Goal: Information Seeking & Learning: Learn about a topic

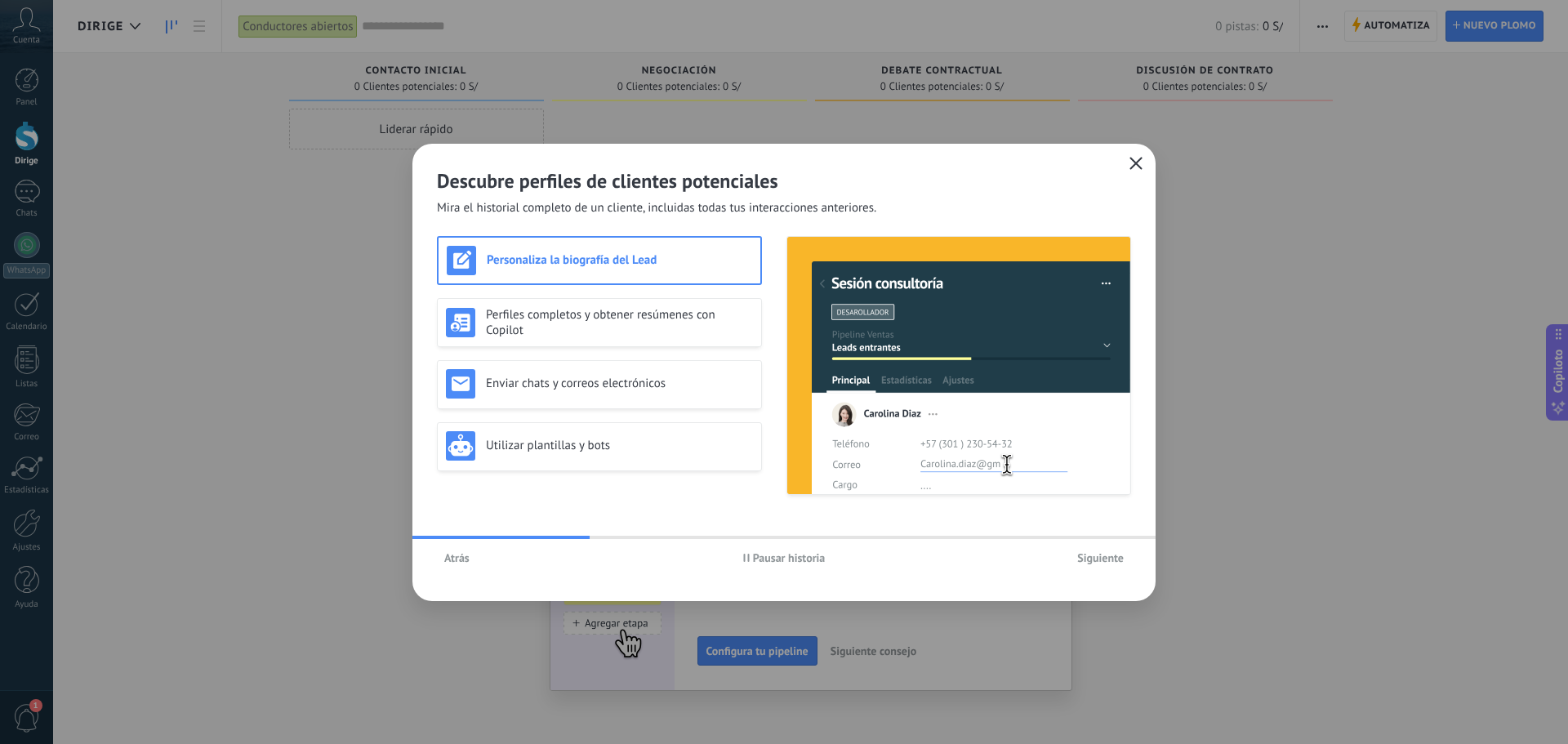
click at [1131, 163] on icon "button" at bounding box center [1136, 163] width 13 height 13
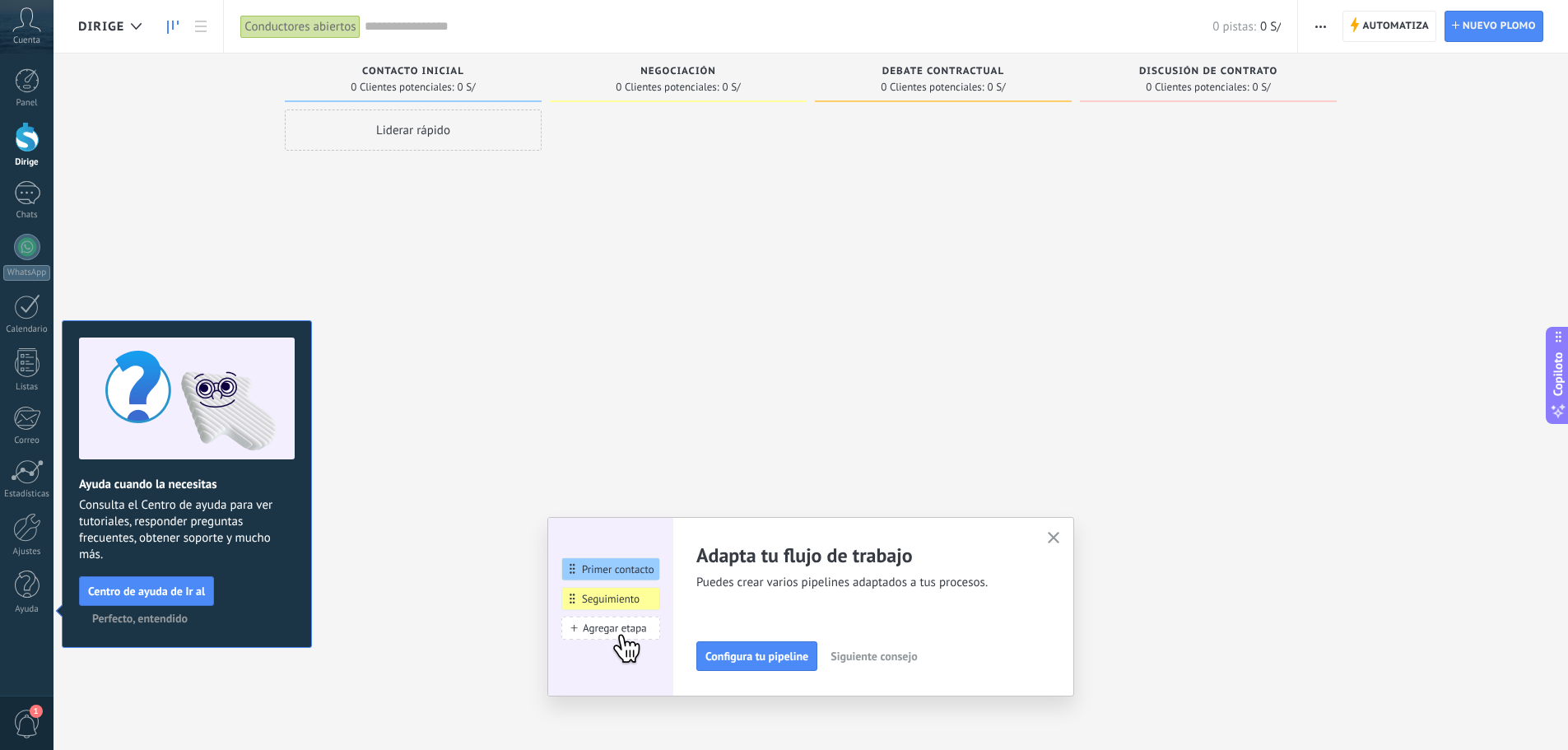
click at [1060, 539] on icon "button" at bounding box center [1054, 538] width 12 height 12
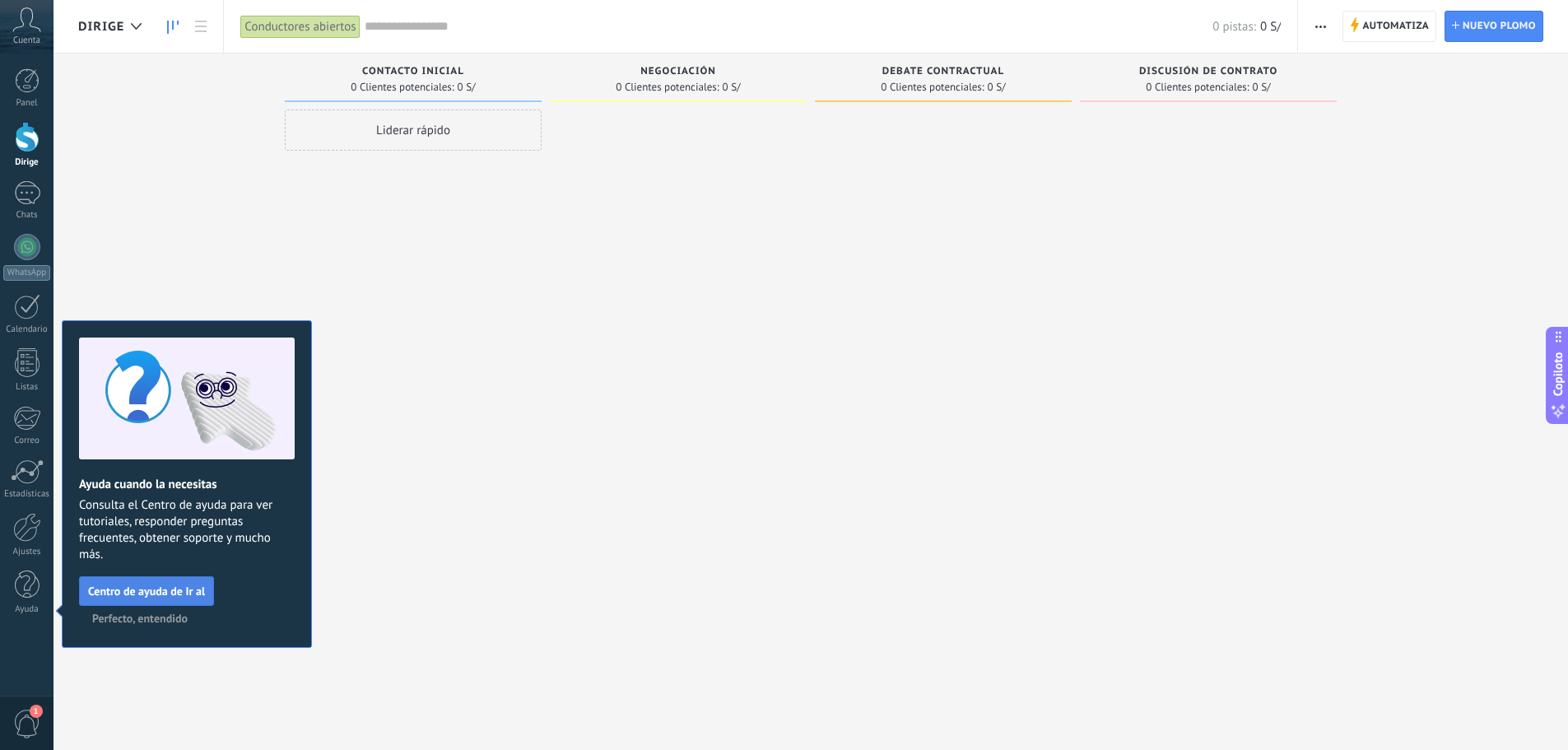
click at [196, 587] on font "Centro de ayuda de Ir al" at bounding box center [147, 591] width 117 height 15
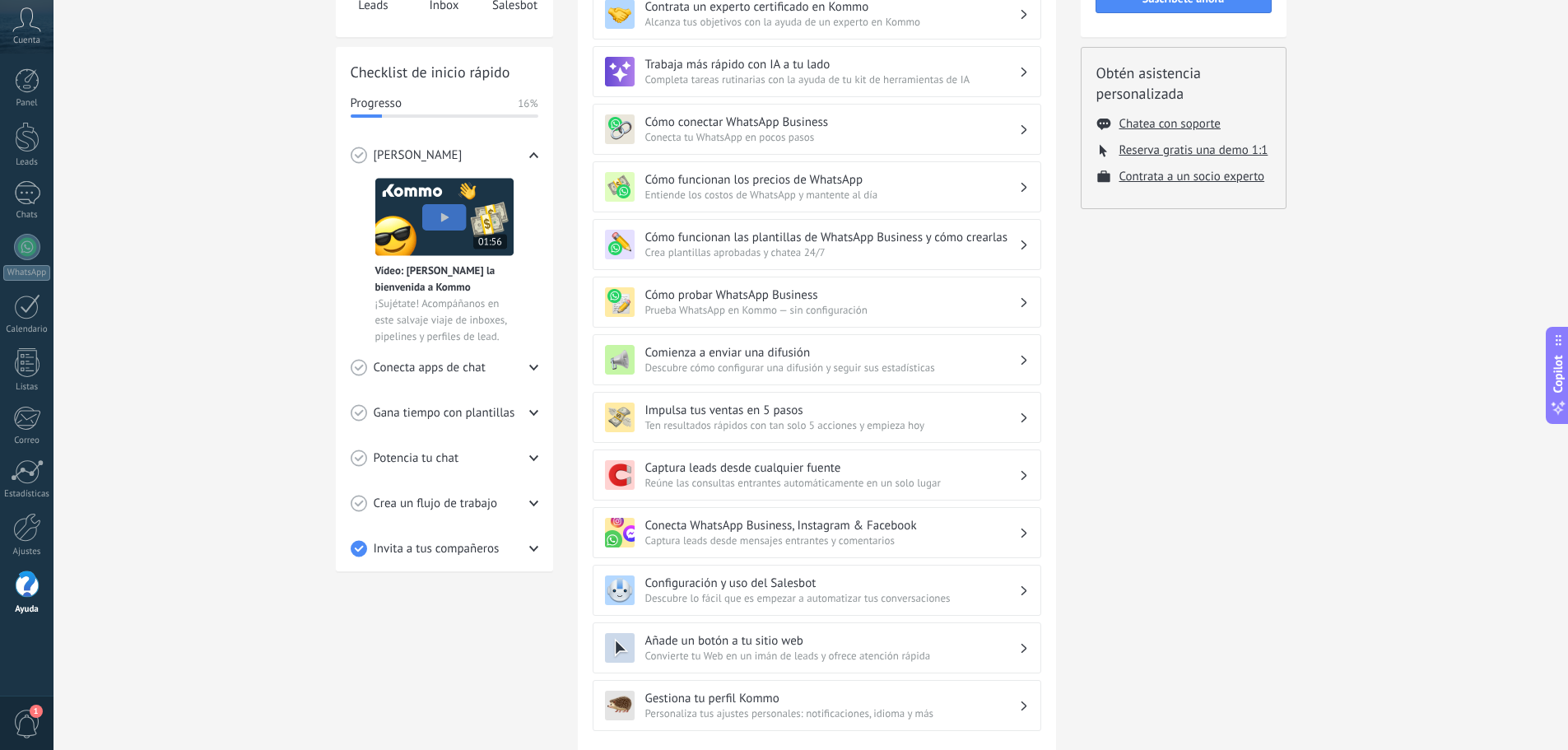
scroll to position [22, 0]
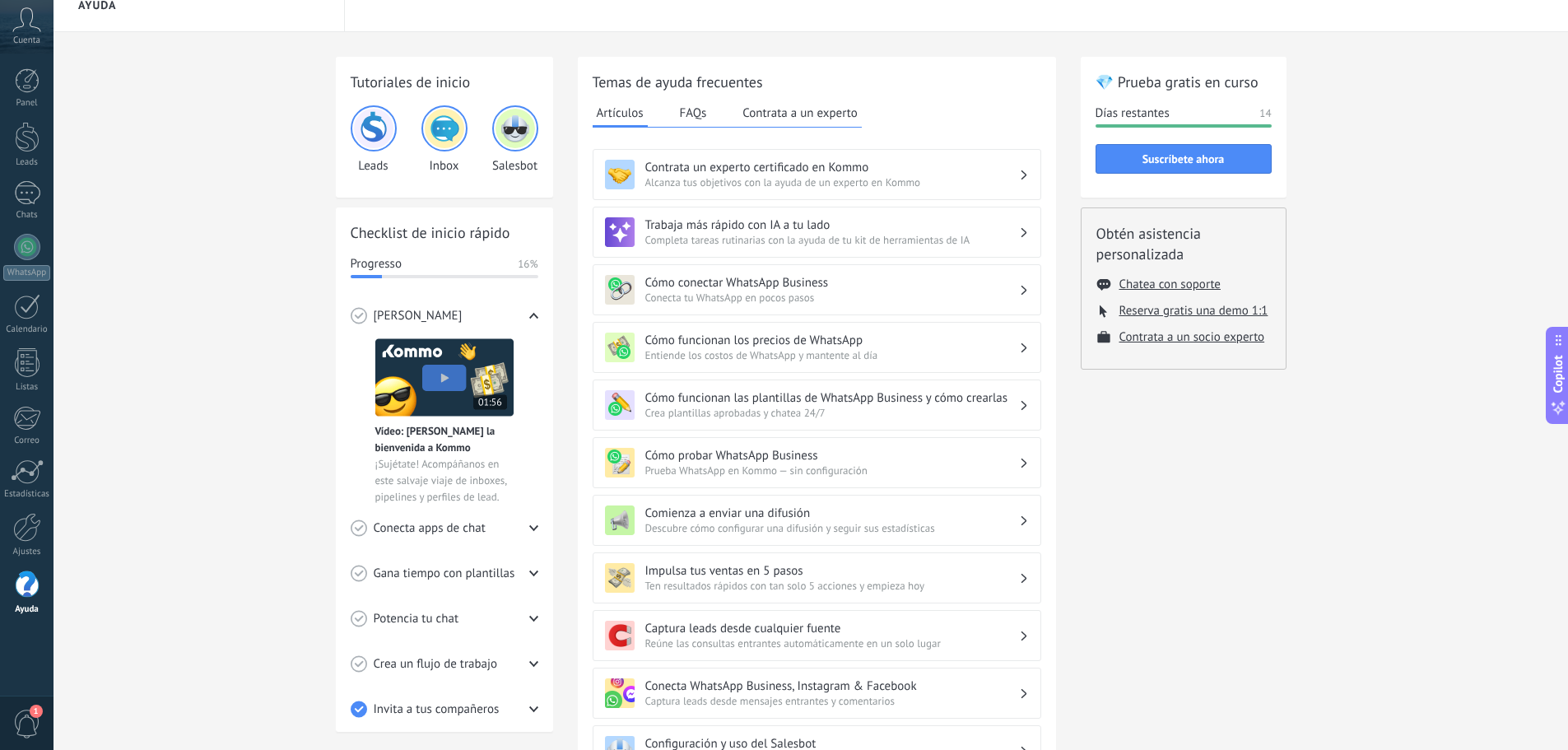
click at [448, 371] on img at bounding box center [444, 377] width 138 height 78
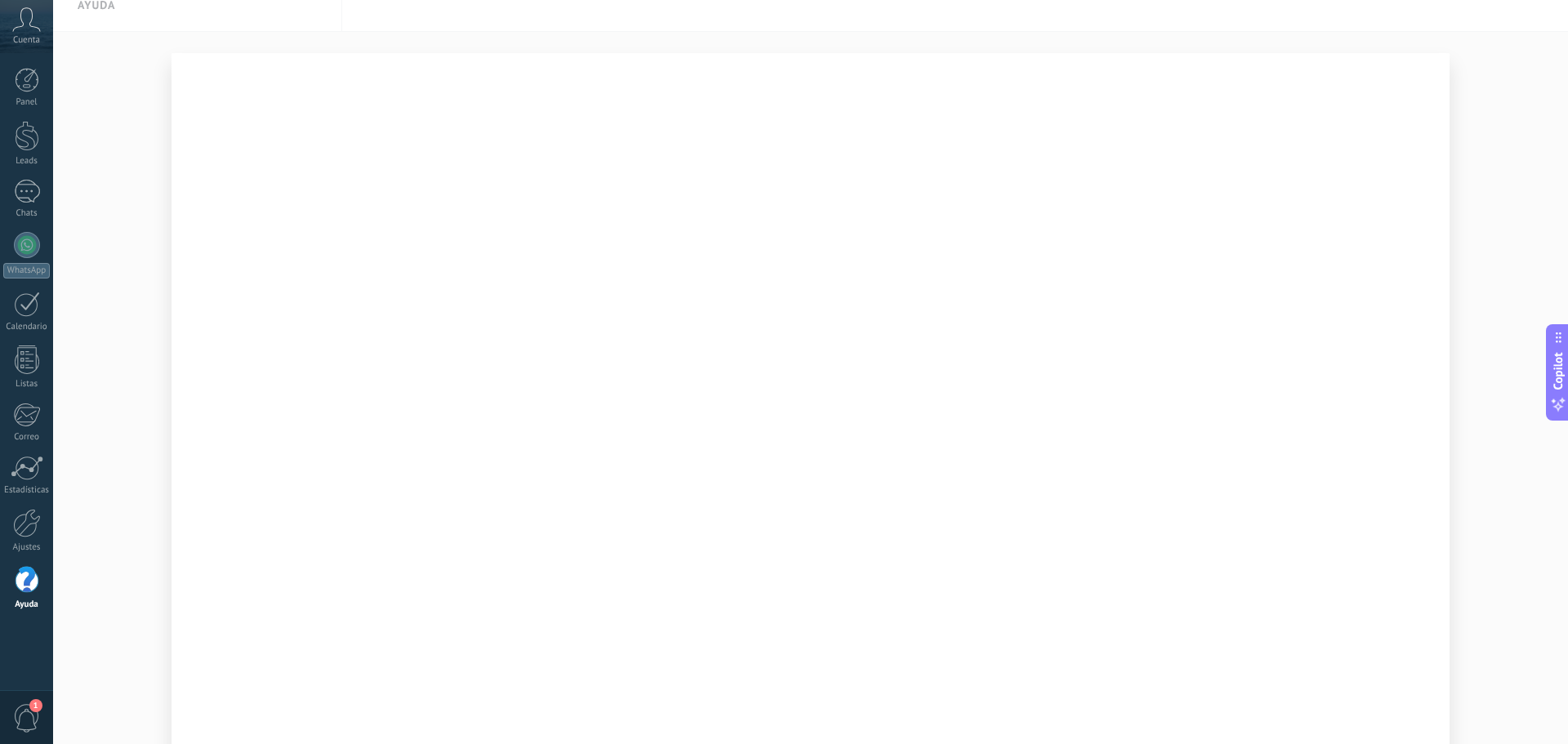
click at [1523, 115] on div at bounding box center [811, 372] width 1516 height 744
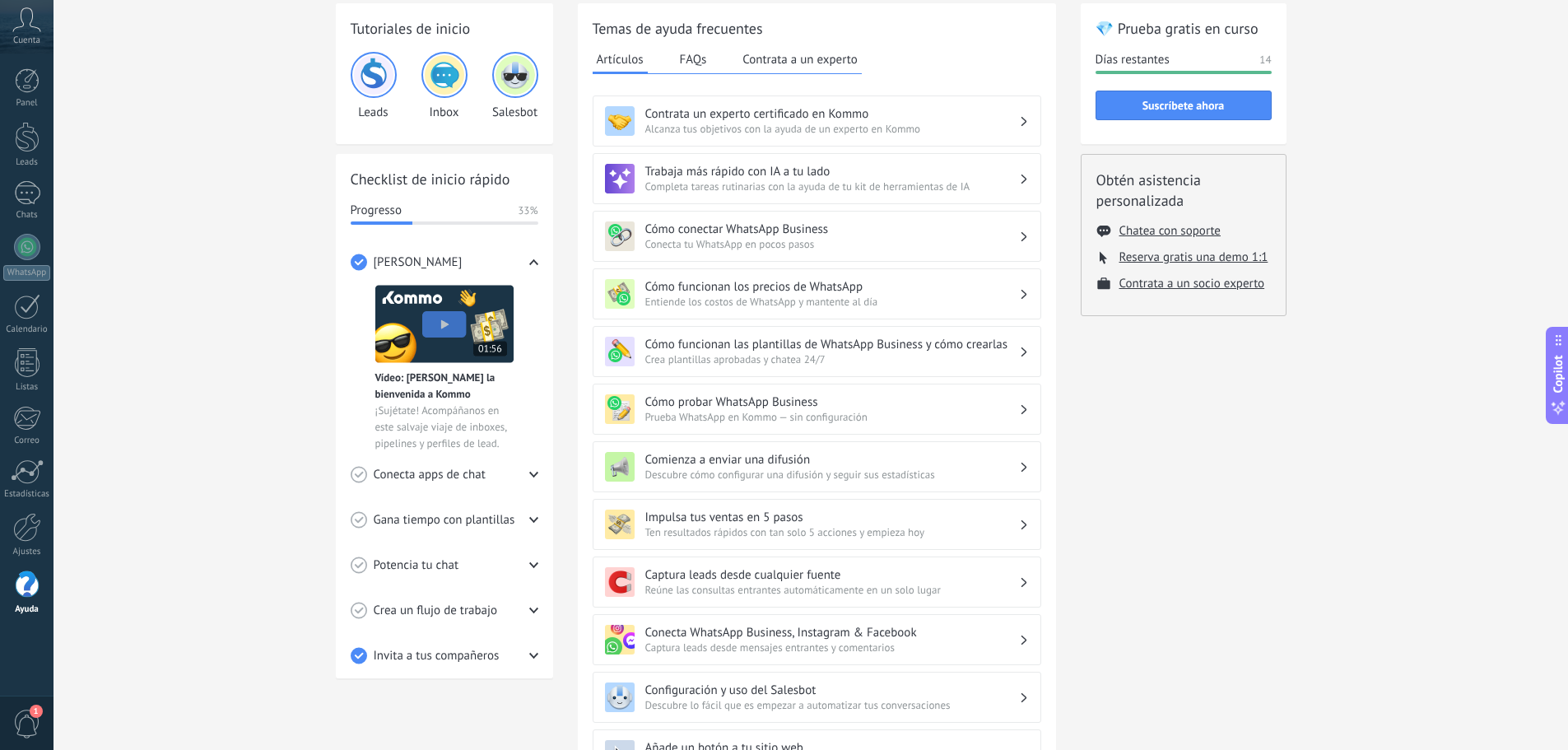
scroll to position [103, 0]
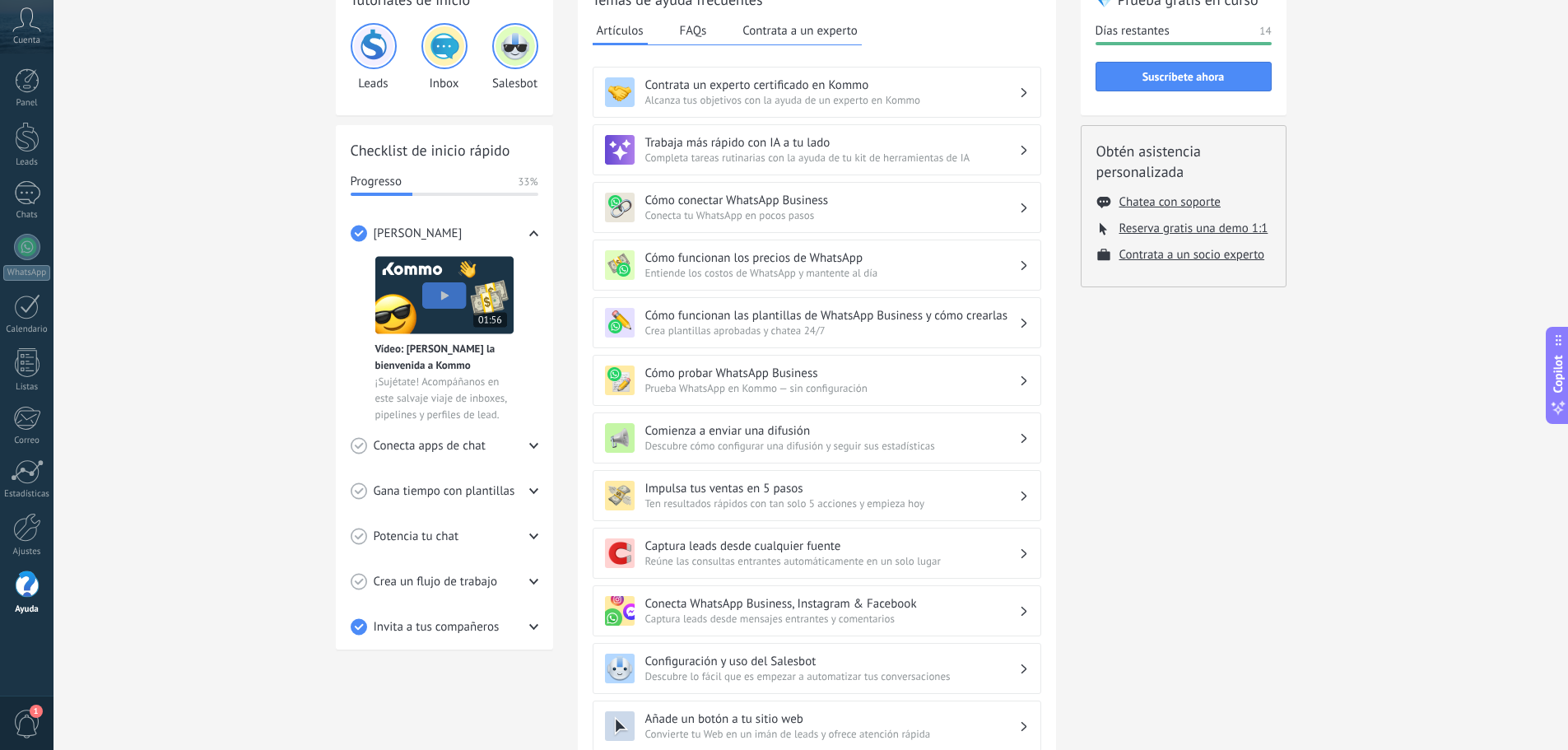
click at [478, 445] on span "Conecta apps de chat" at bounding box center [430, 446] width 112 height 17
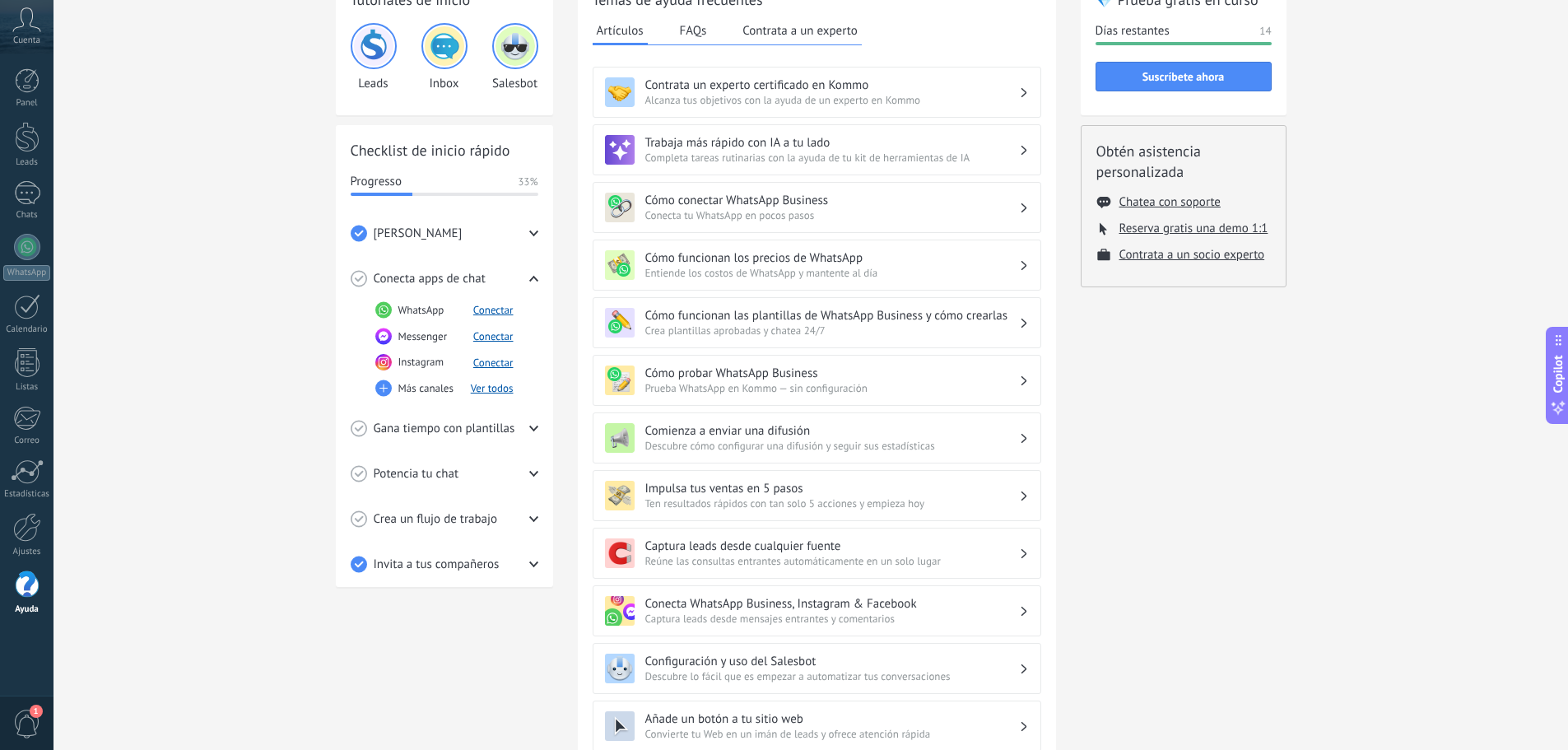
click at [527, 434] on div "Gana tiempo con plantillas" at bounding box center [445, 429] width 188 height 45
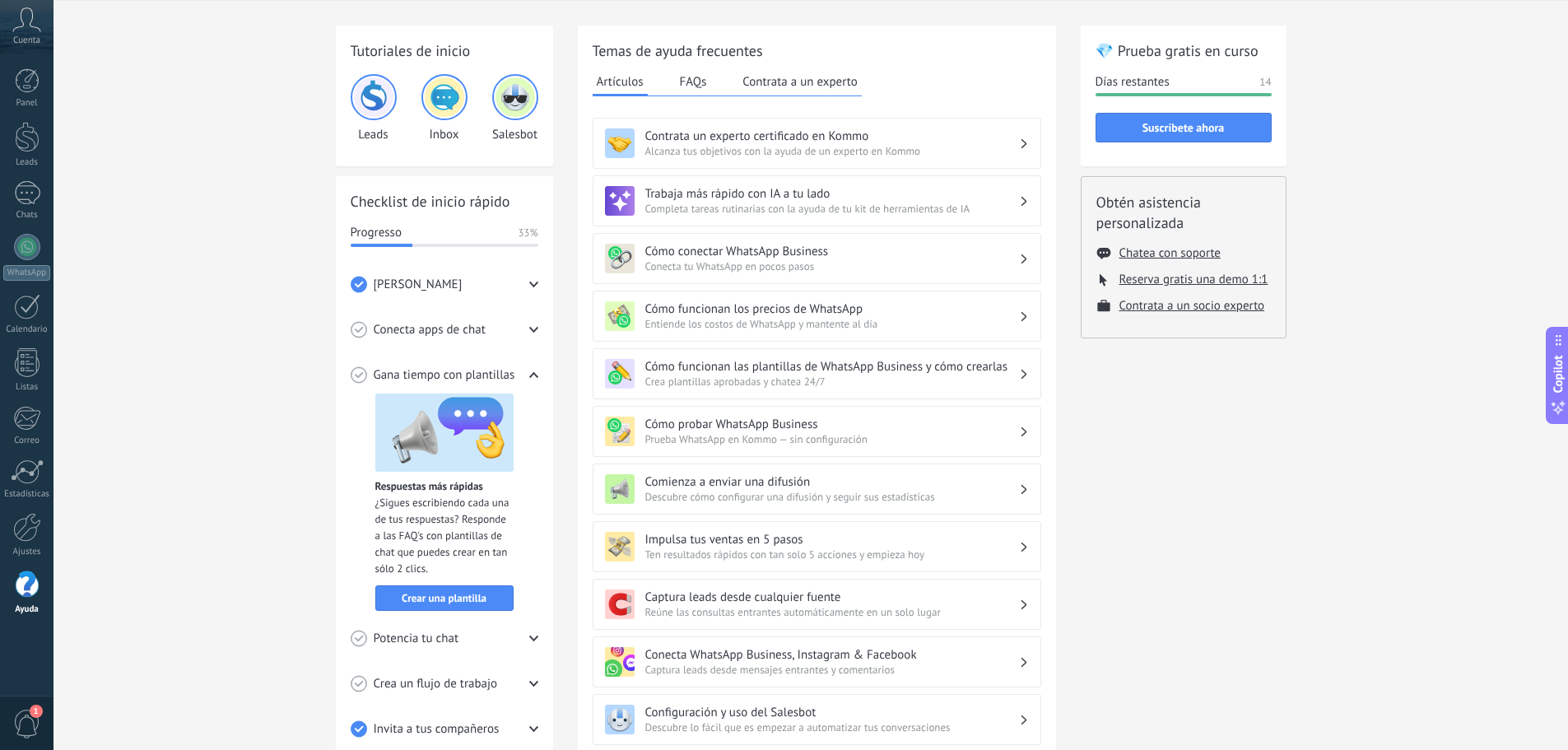
scroll to position [0, 0]
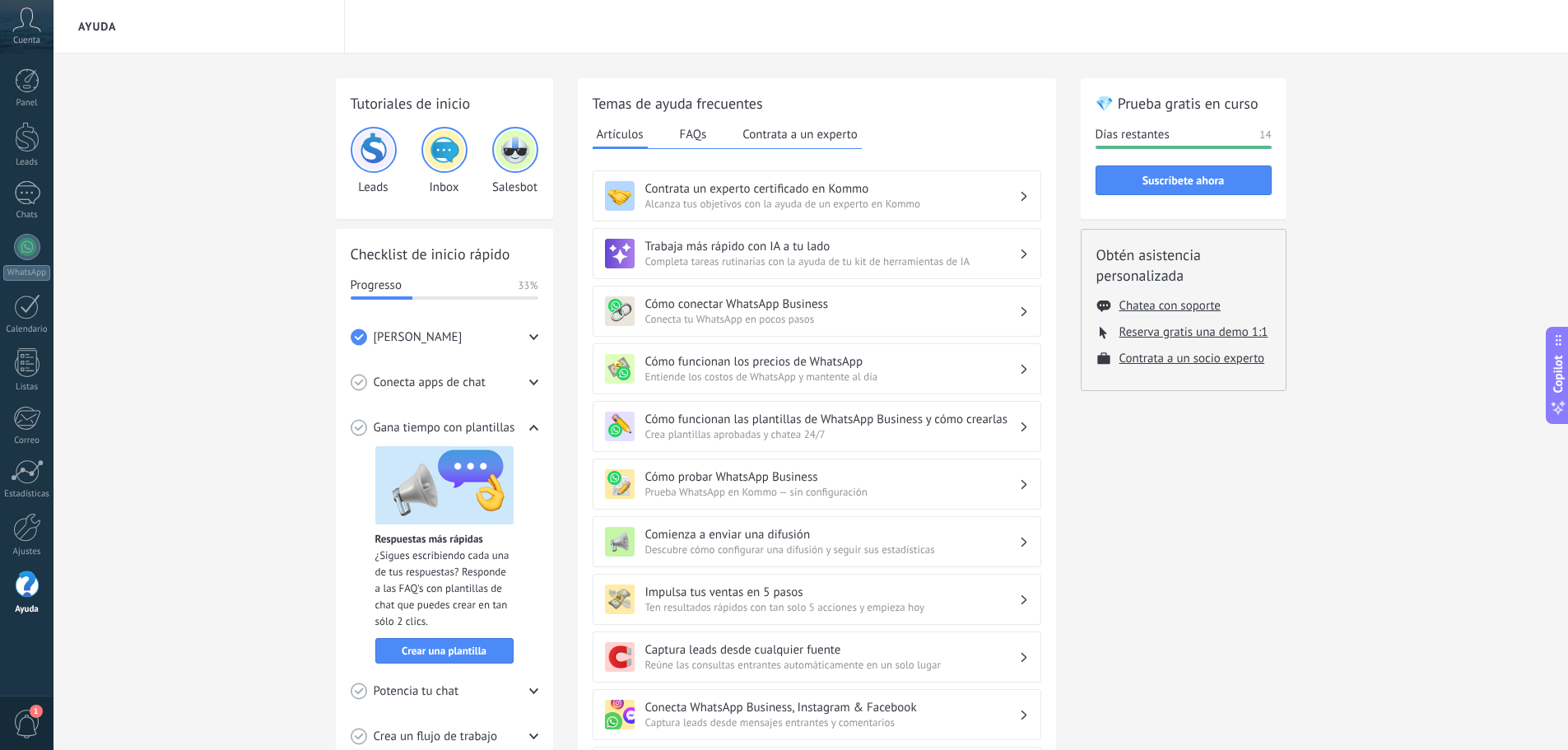
click at [780, 367] on h3 "Cómo funcionan los precios de WhatsApp" at bounding box center [833, 362] width 374 height 16
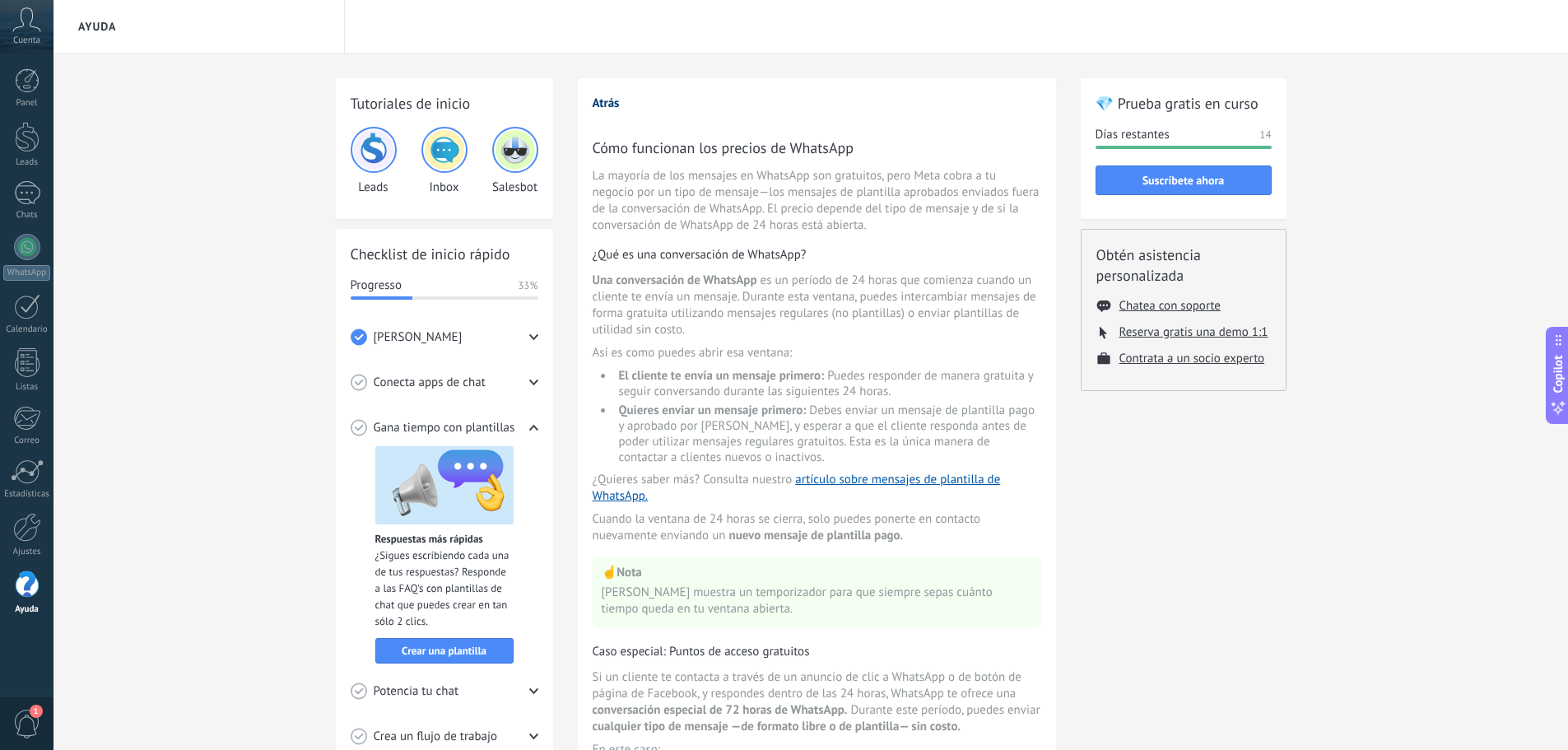
click at [608, 101] on button "Atrás" at bounding box center [606, 103] width 27 height 16
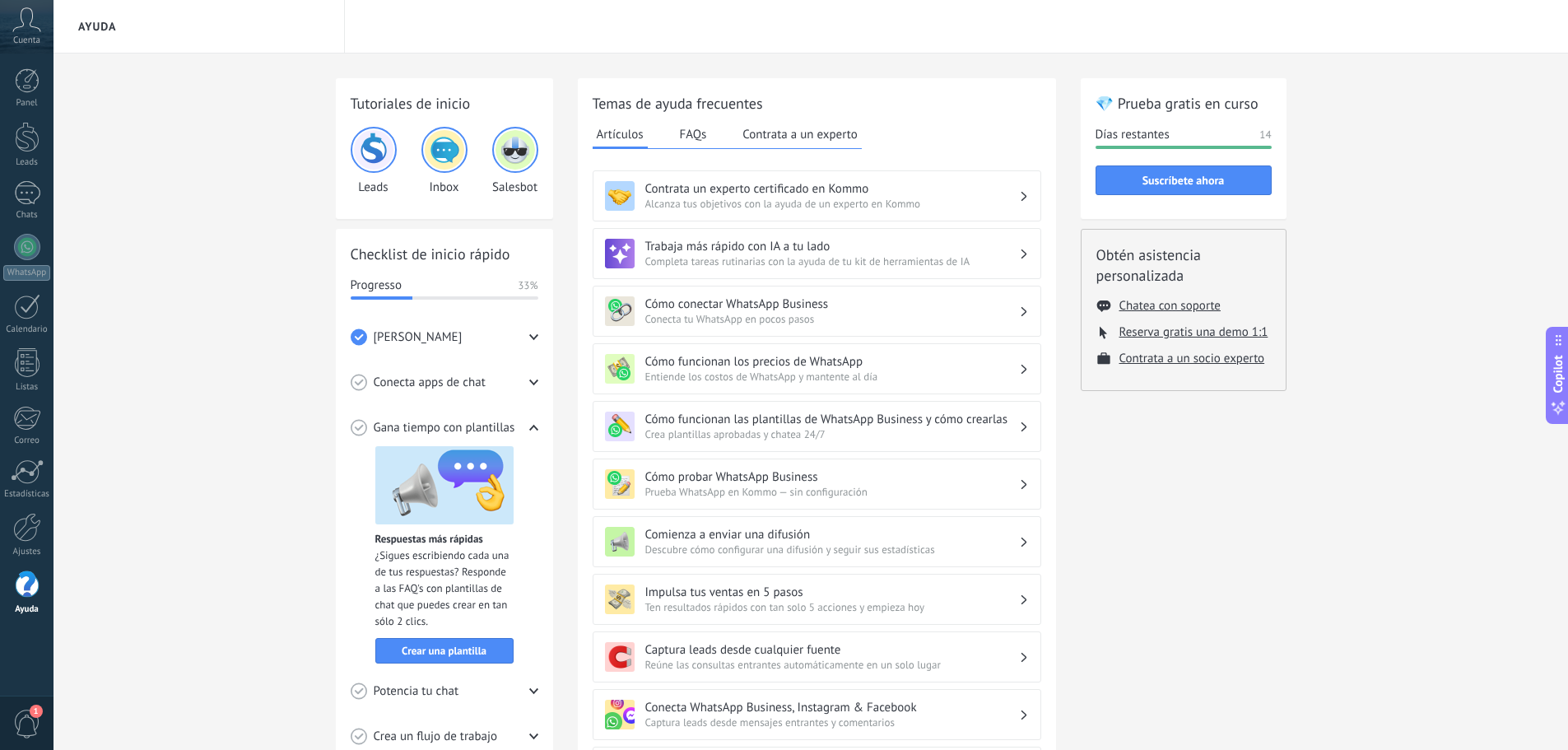
click at [967, 426] on h3 "Cómo funcionan las plantillas de WhatsApp Business y cómo crearlas" at bounding box center [833, 419] width 374 height 16
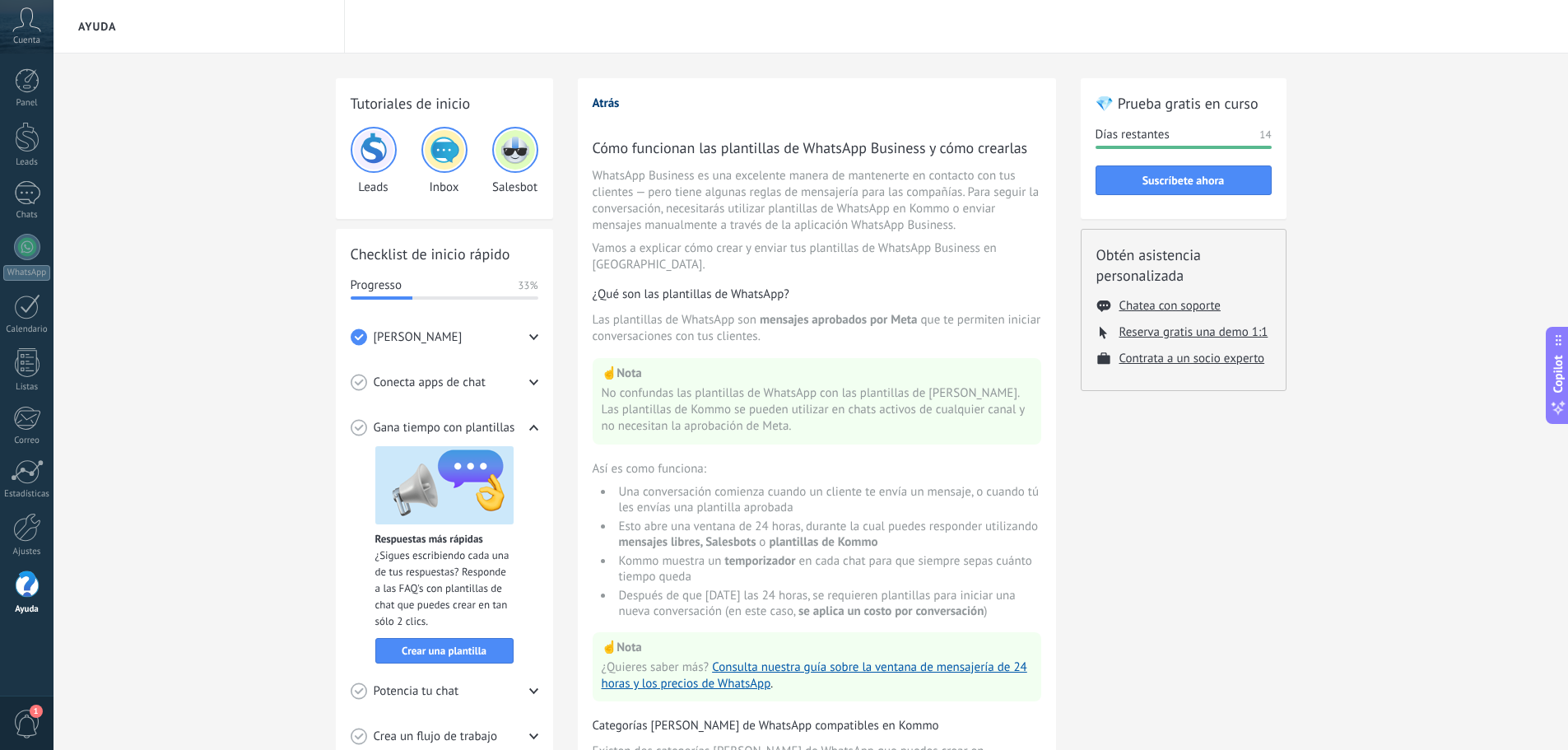
click at [614, 102] on button "Atrás" at bounding box center [606, 103] width 27 height 16
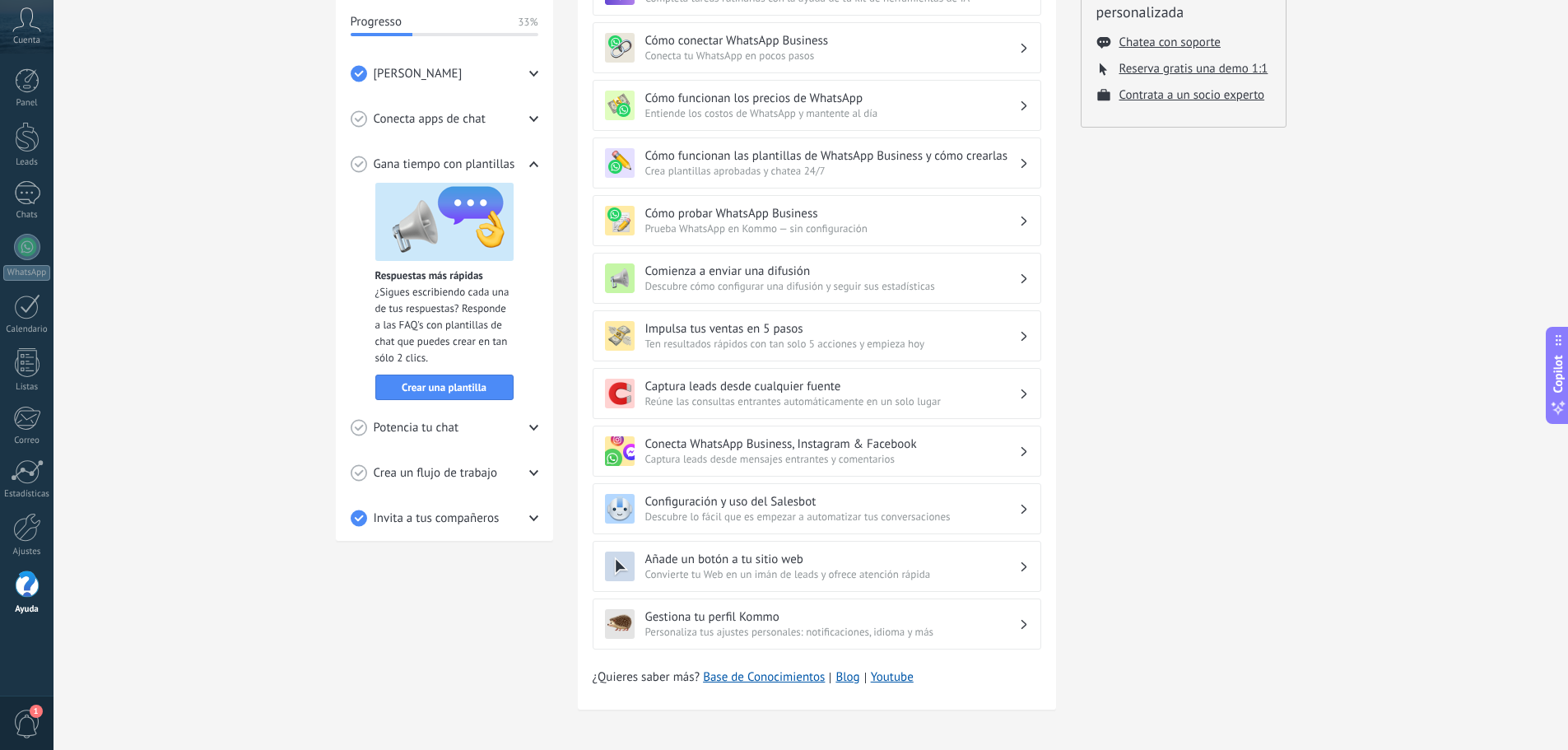
scroll to position [268, 0]
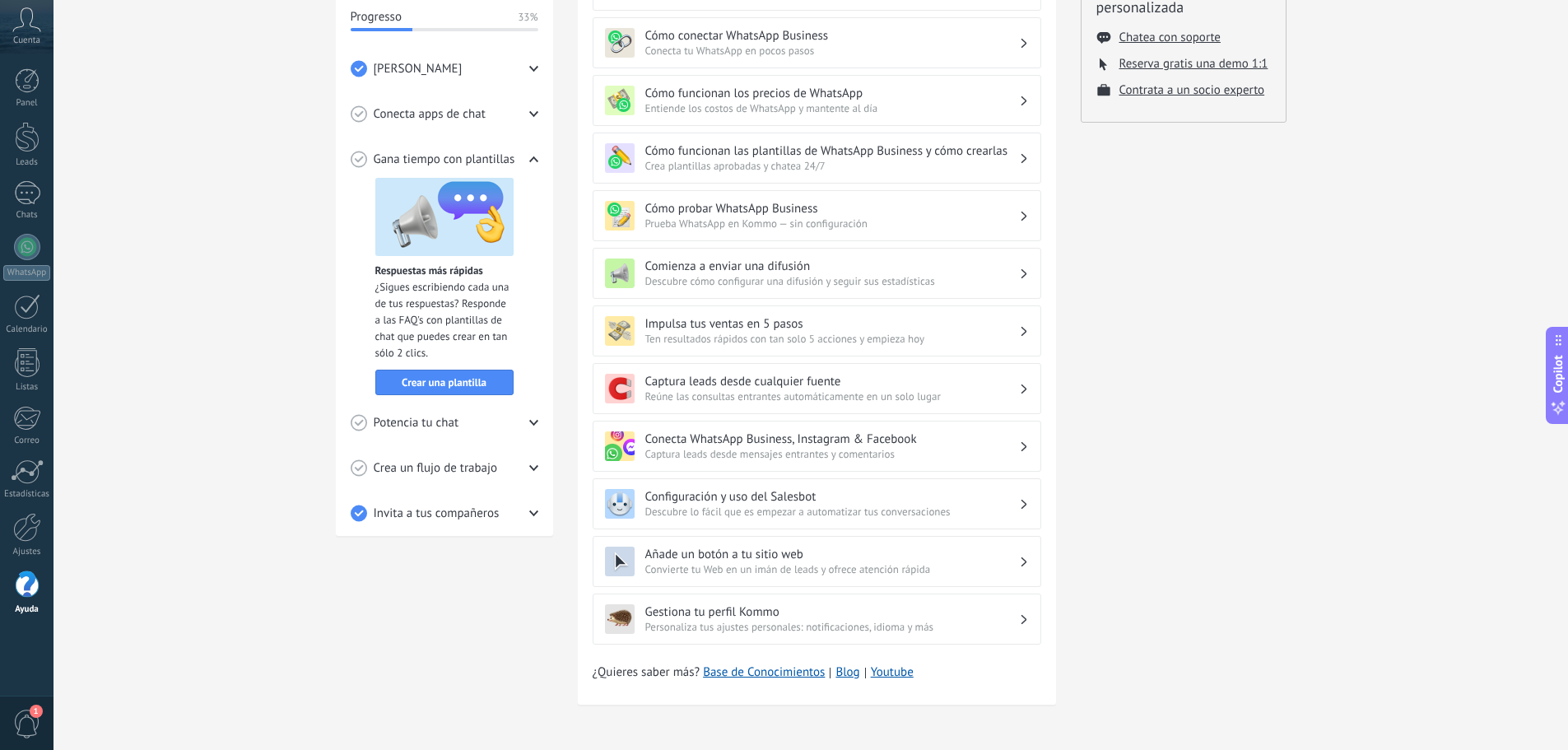
click at [831, 421] on div "Conecta WhatsApp Business, Instagram & Facebook Captura leads desde mensajes en…" at bounding box center [817, 446] width 448 height 51
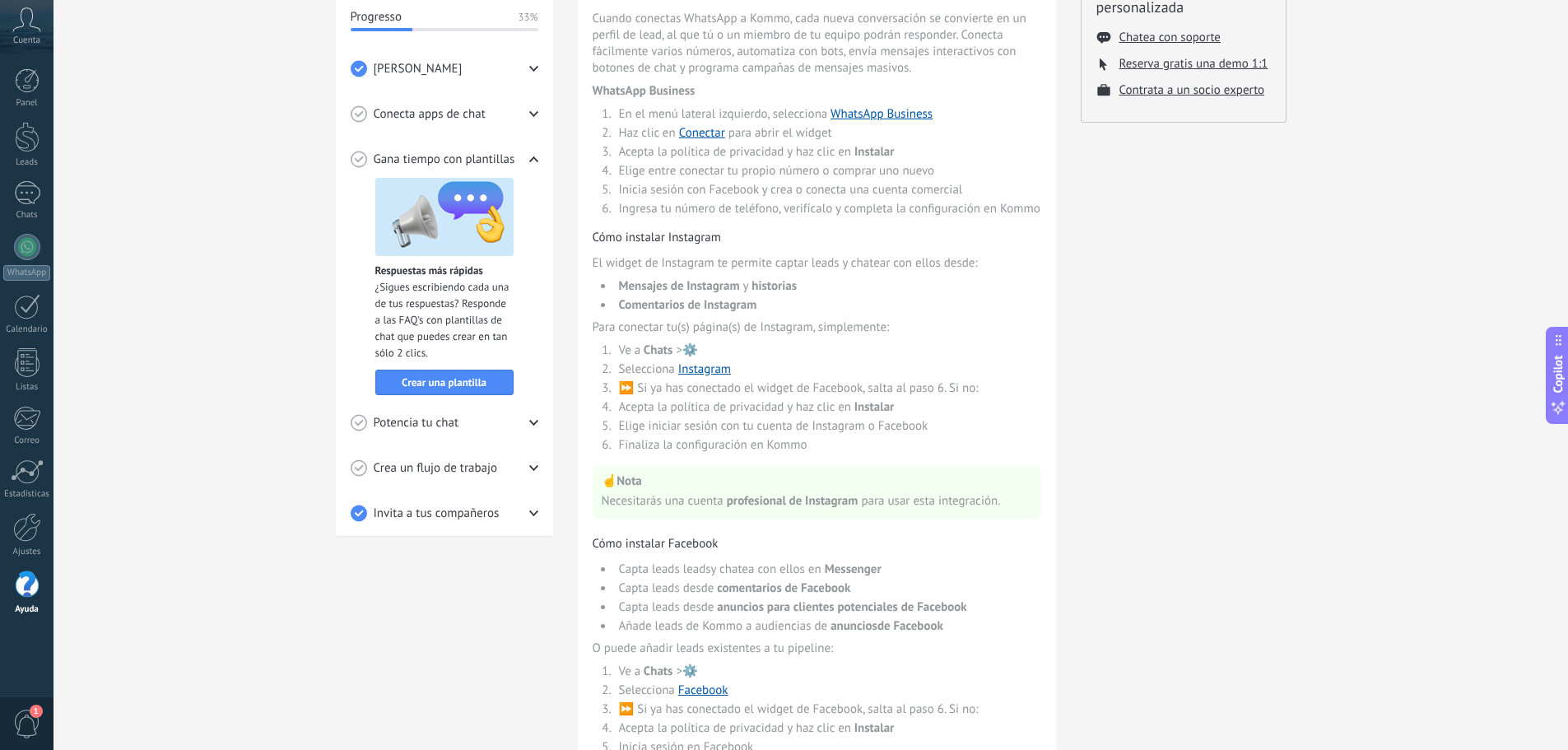
click at [834, 436] on ol "Ve a Chats > ⚙️ Selecciona Instagram ⏩ Si ya has conectado el widget de Faceboo…" at bounding box center [817, 397] width 448 height 110
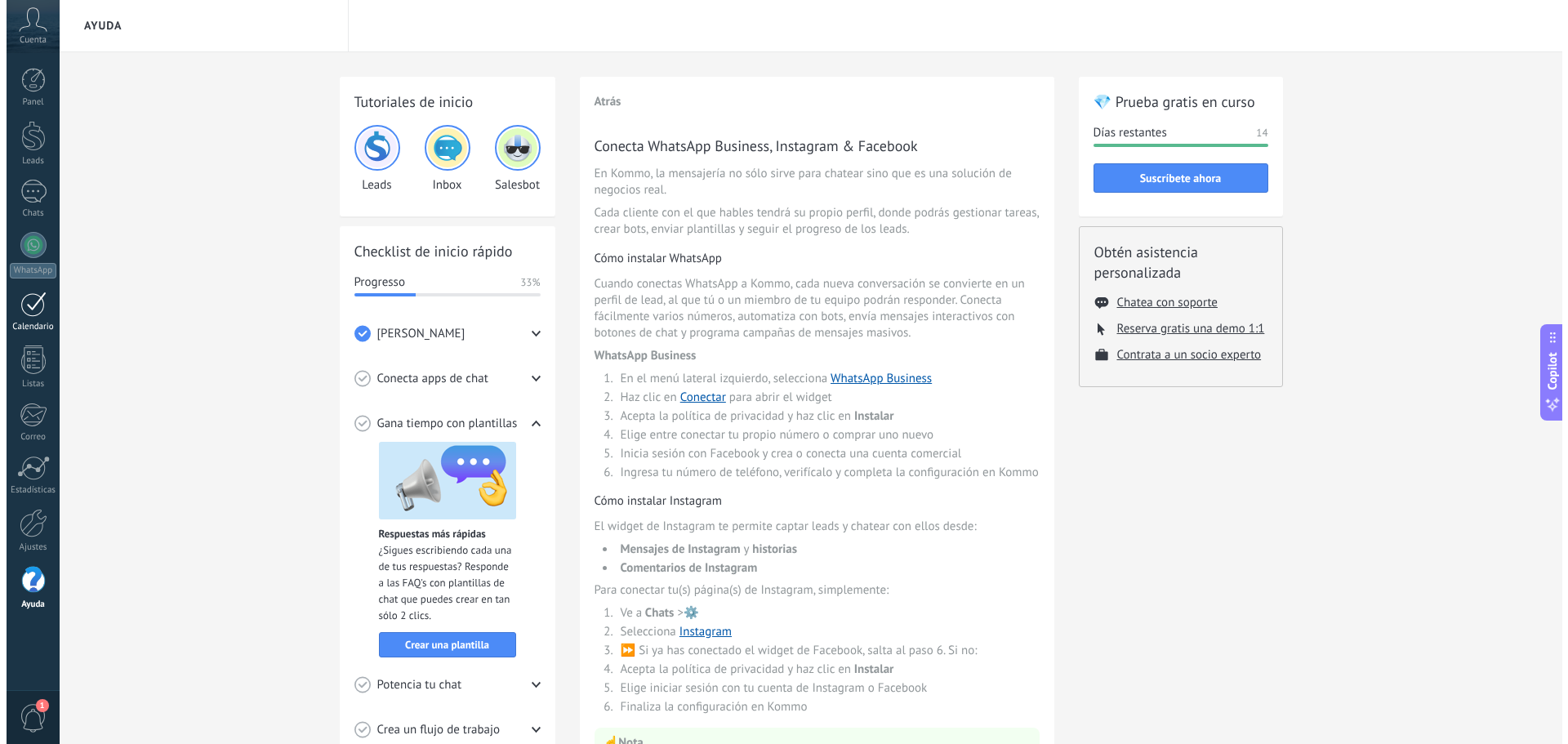
scroll to position [0, 0]
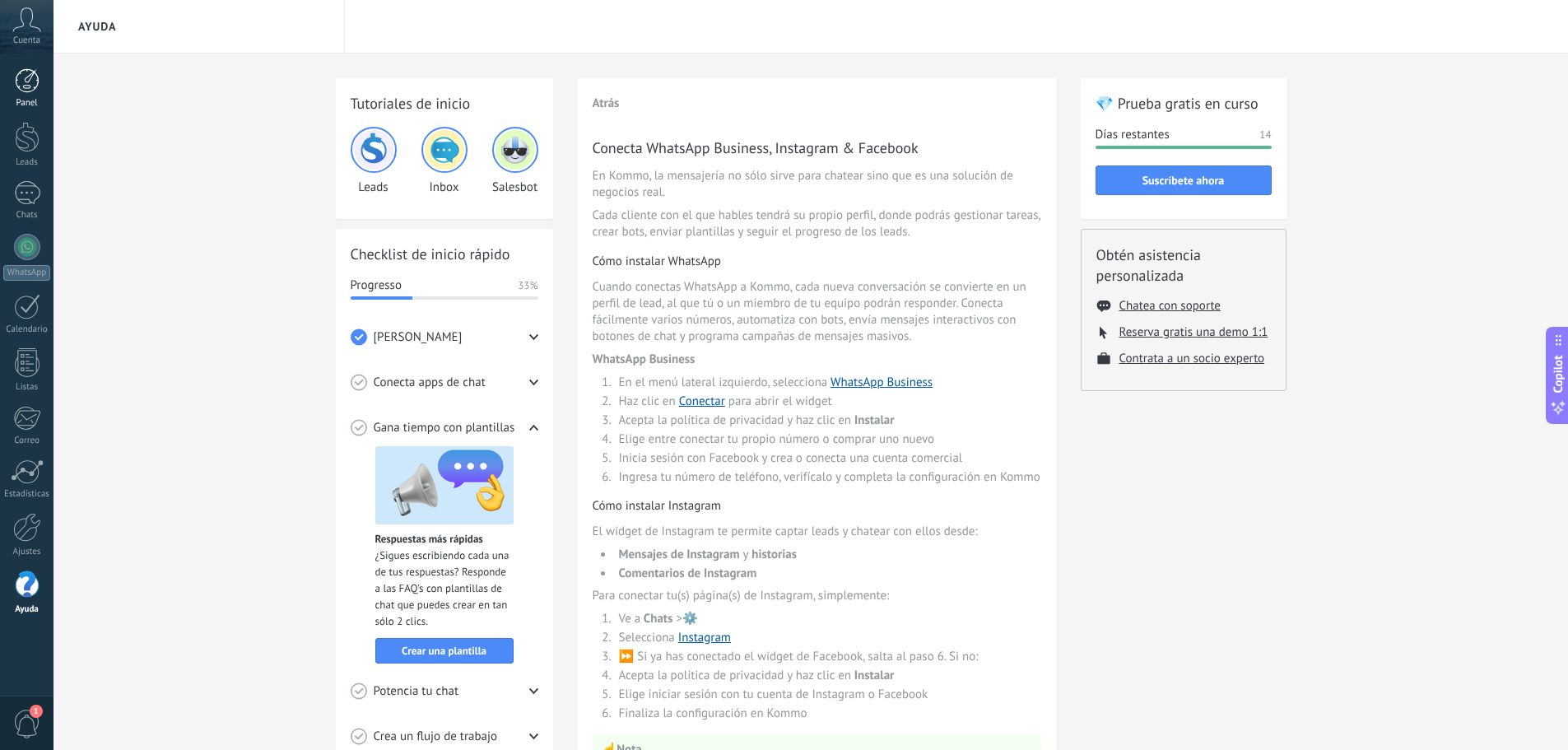
click at [34, 83] on div at bounding box center [27, 81] width 24 height 24
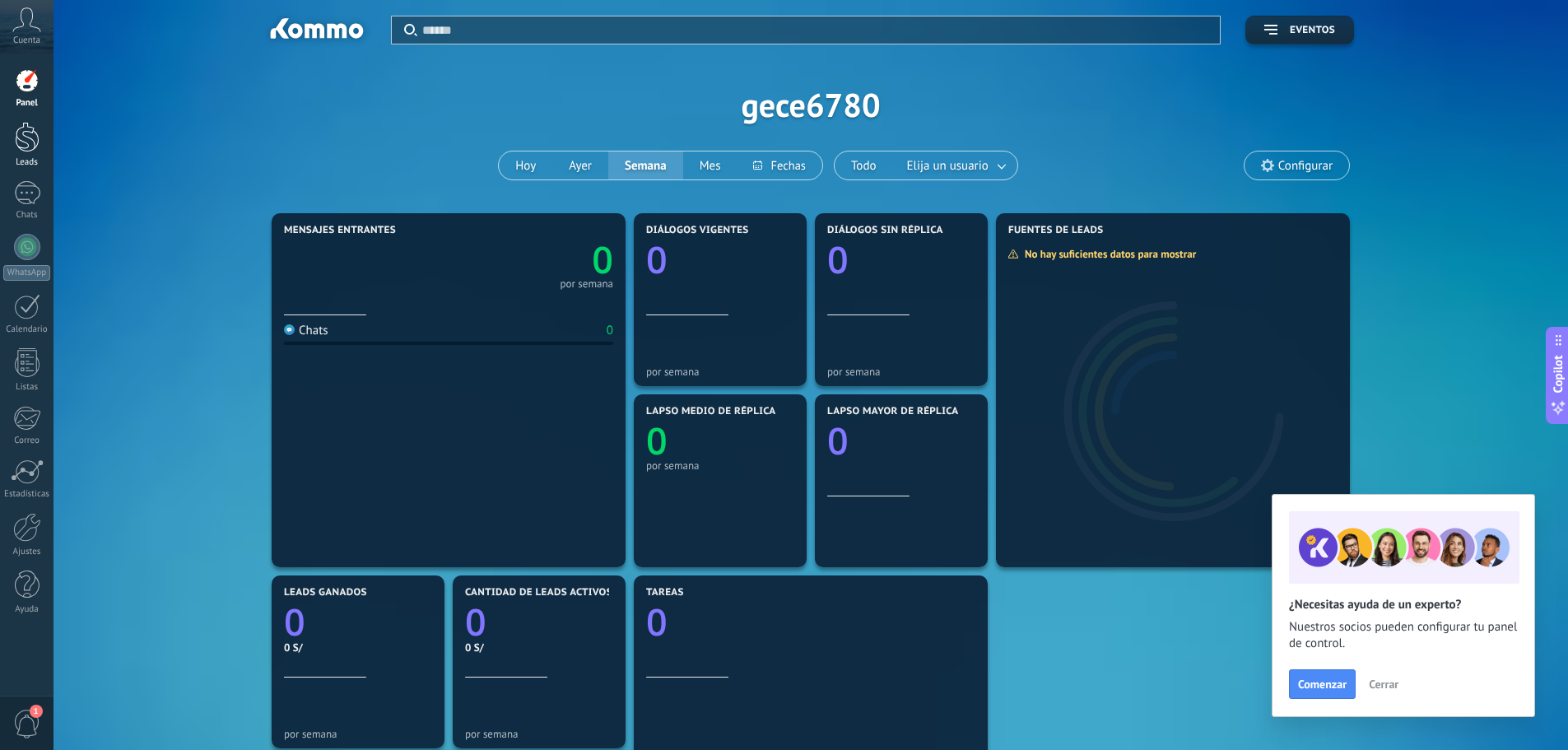
click at [31, 137] on div at bounding box center [27, 137] width 24 height 30
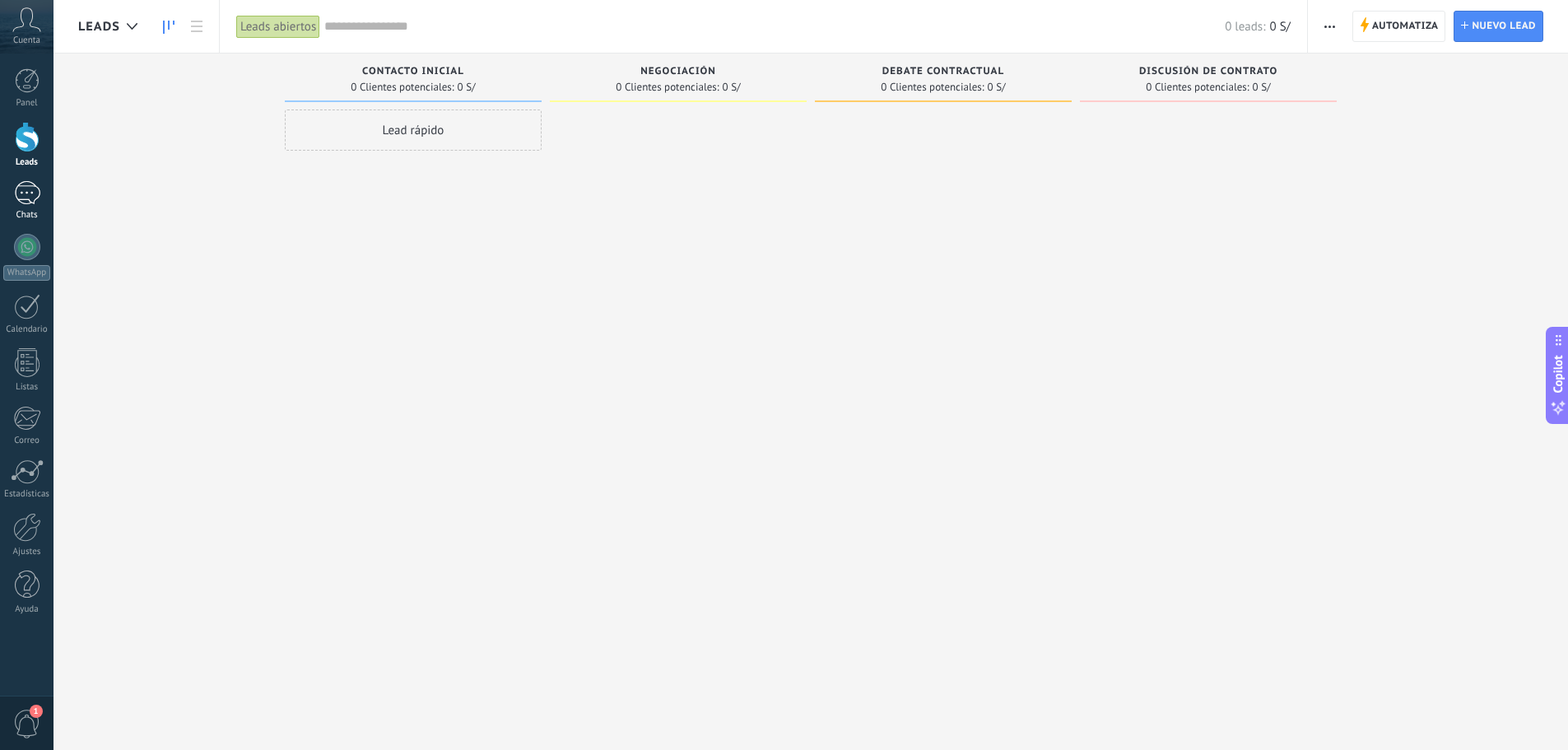
click at [29, 202] on div at bounding box center [27, 193] width 26 height 23
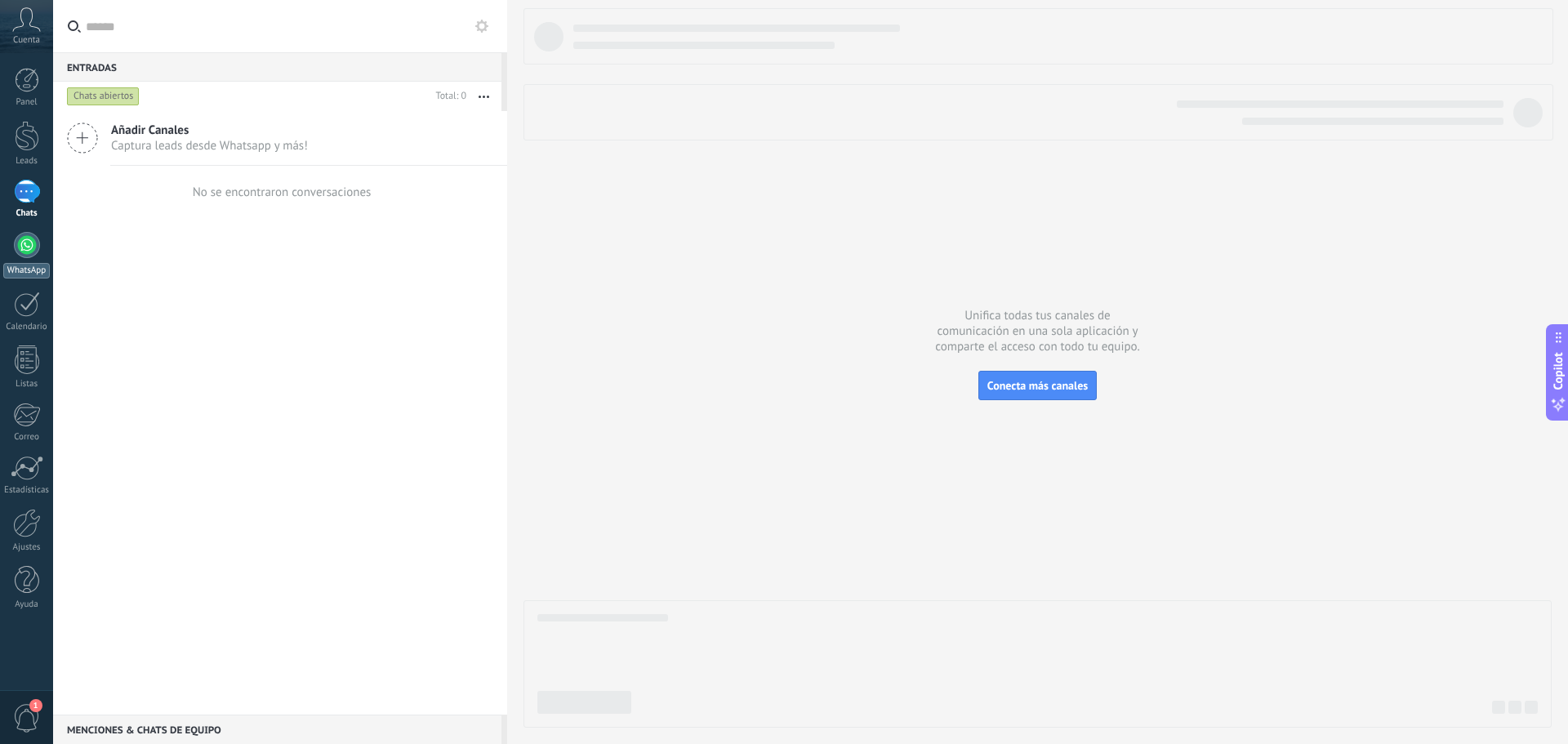
click at [42, 240] on link "WhatsApp" at bounding box center [26, 255] width 53 height 47
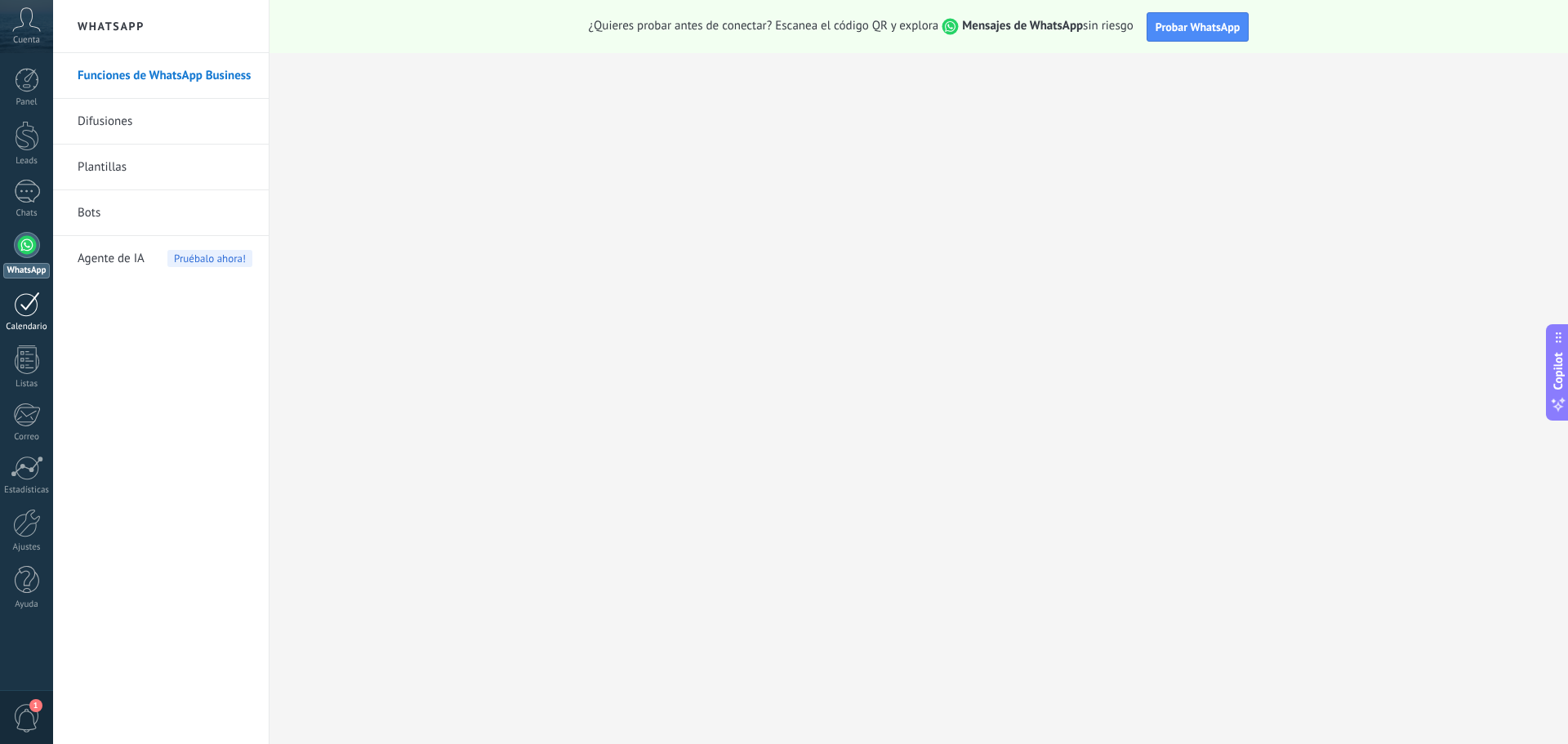
click at [29, 298] on div at bounding box center [27, 304] width 26 height 25
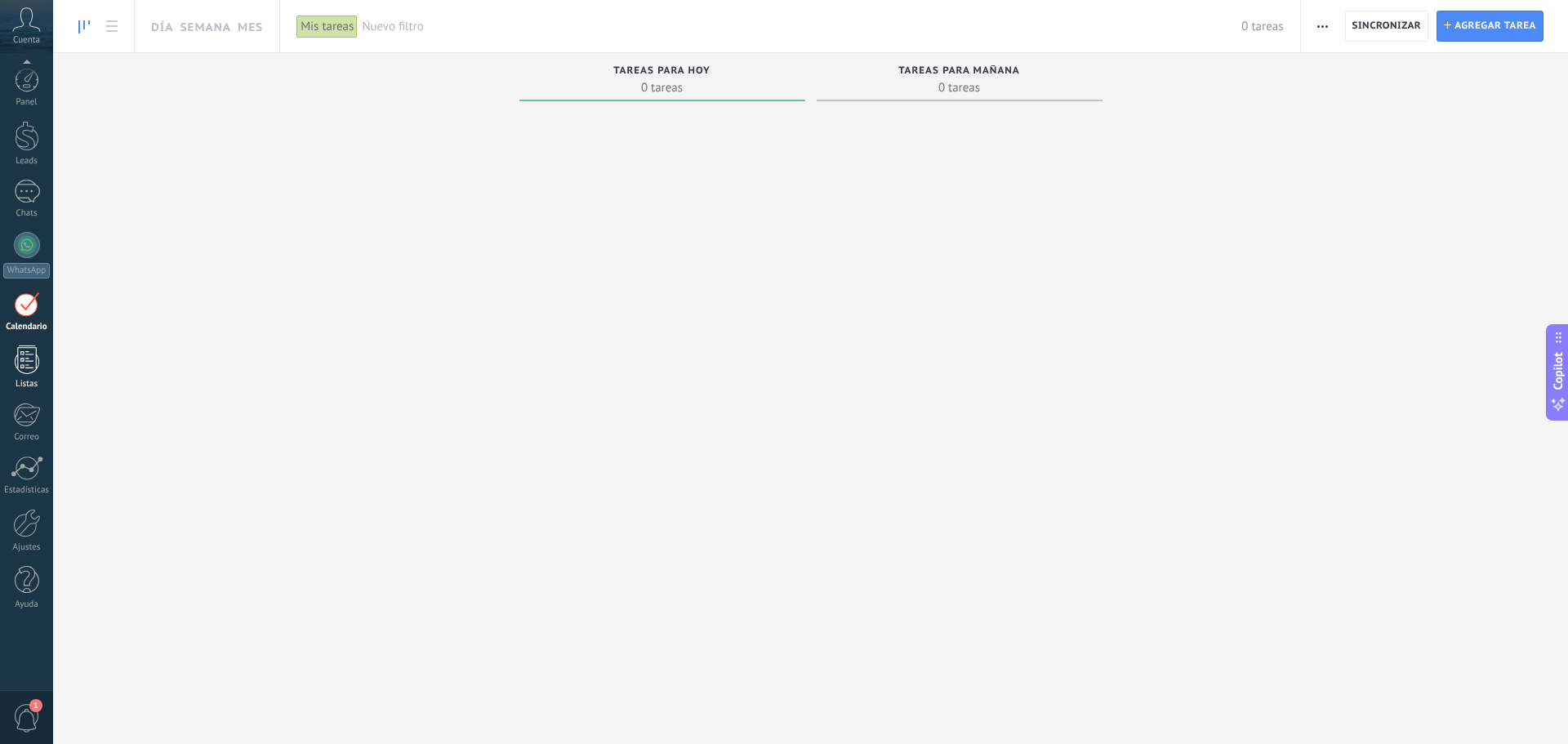
click at [32, 359] on div at bounding box center [27, 359] width 24 height 29
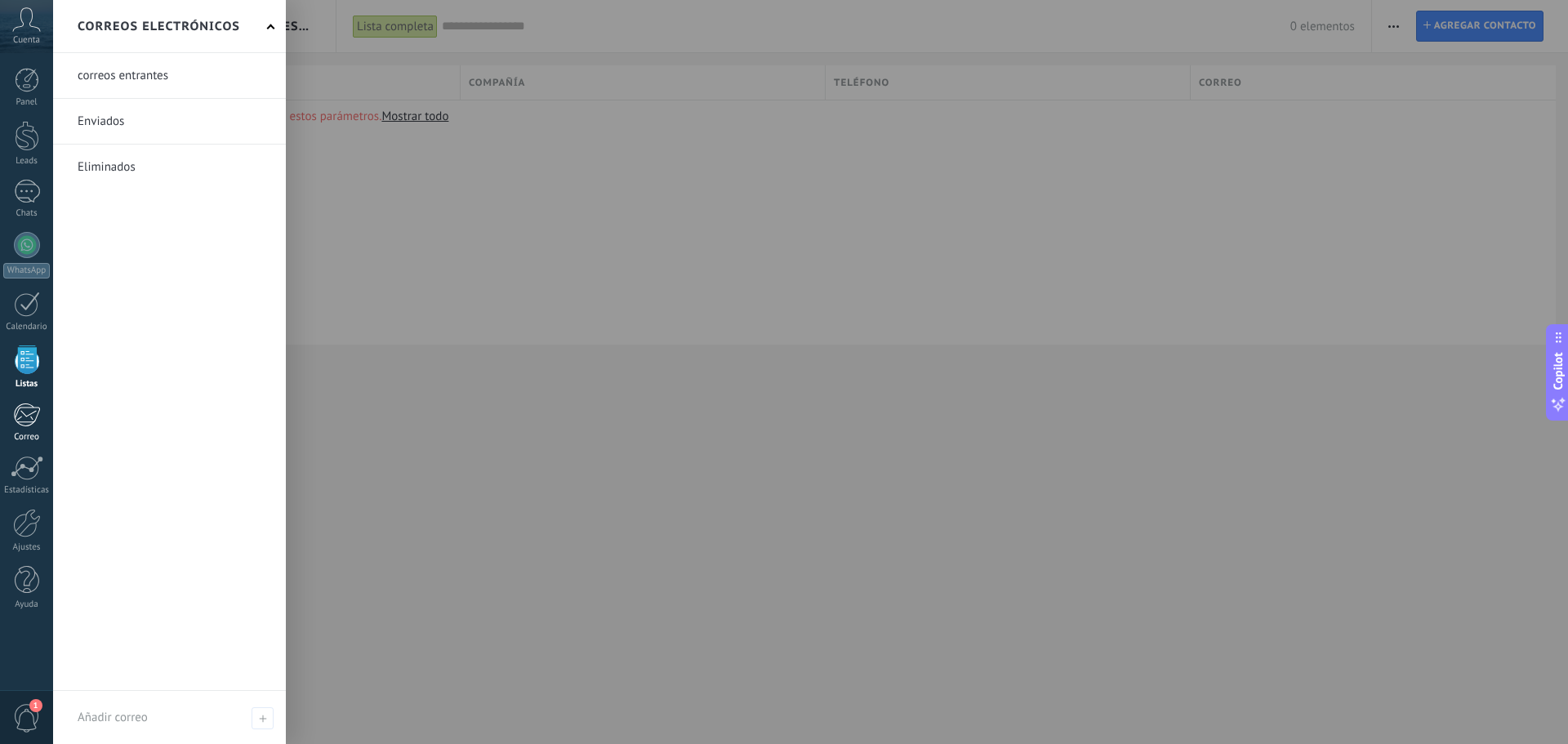
click at [23, 418] on div at bounding box center [26, 415] width 27 height 24
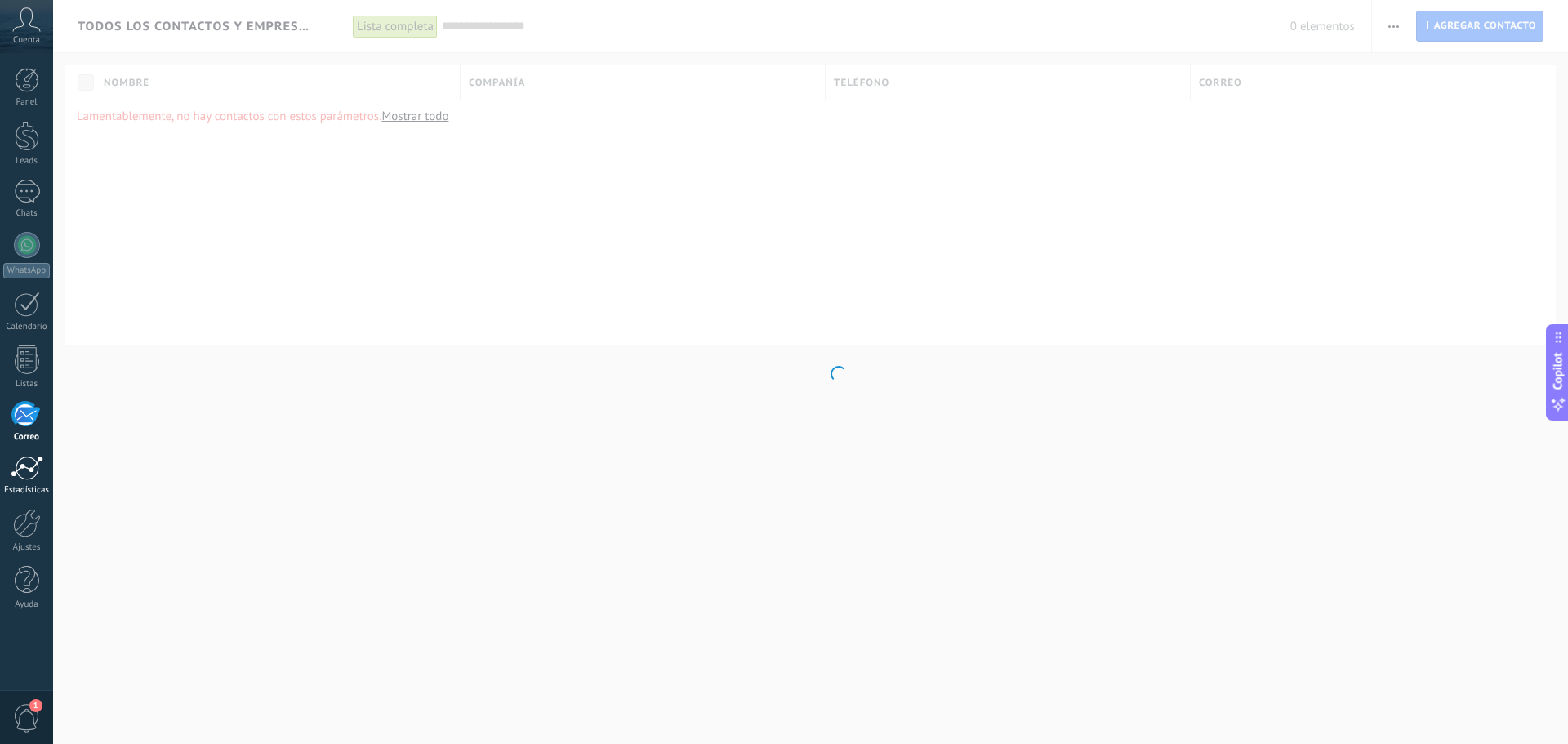
click at [31, 471] on div at bounding box center [26, 468] width 33 height 24
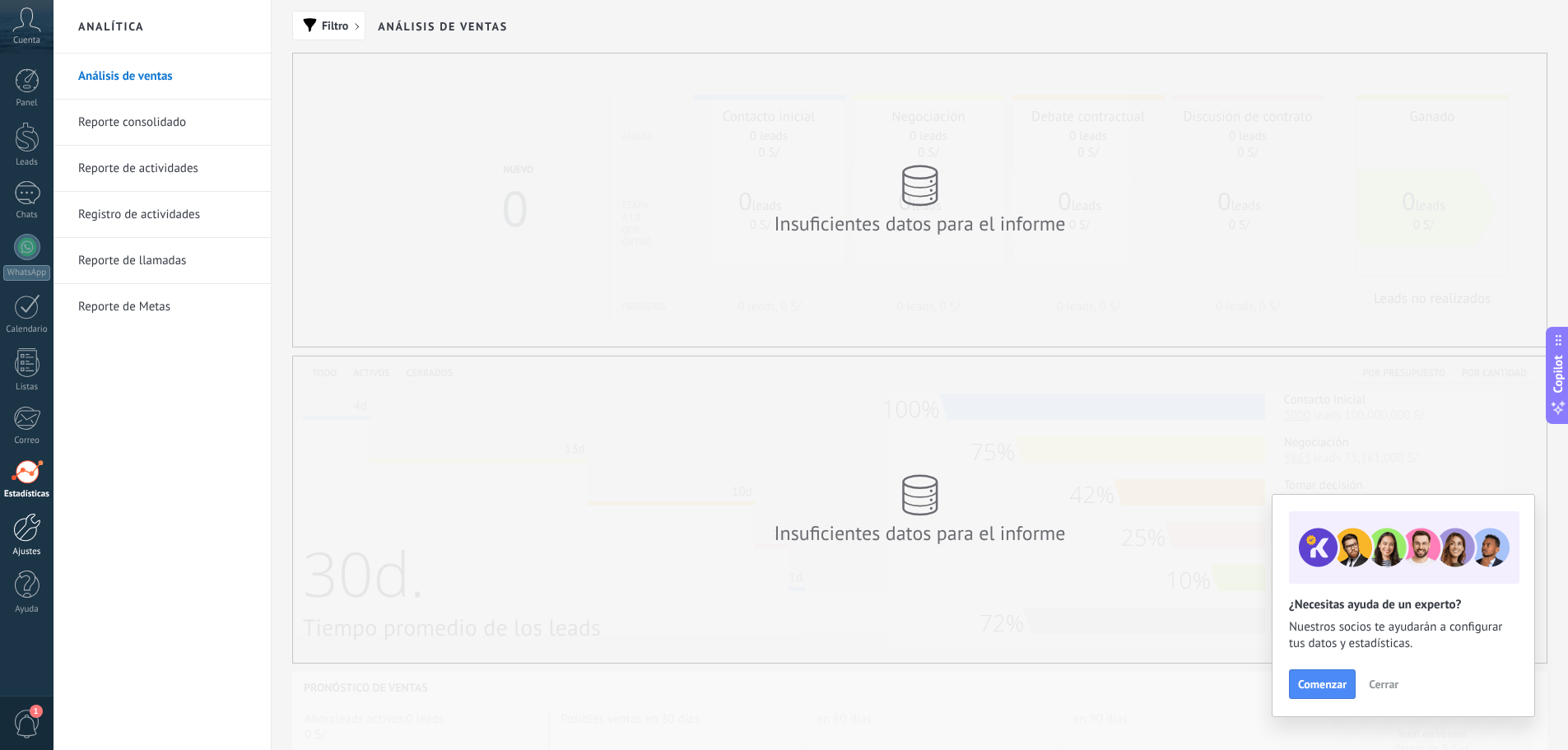
click at [37, 531] on div at bounding box center [27, 527] width 28 height 29
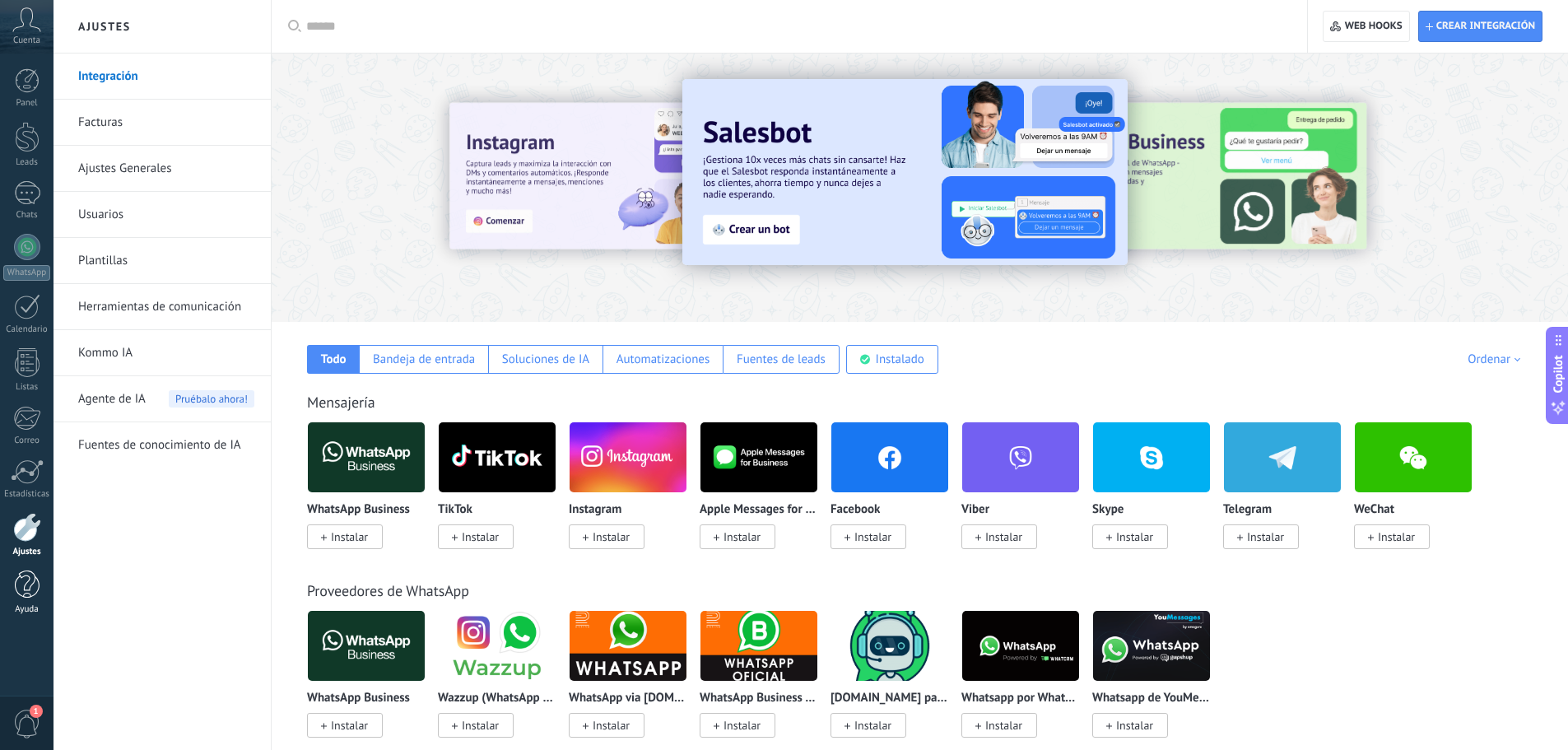
click at [25, 573] on div at bounding box center [27, 585] width 24 height 29
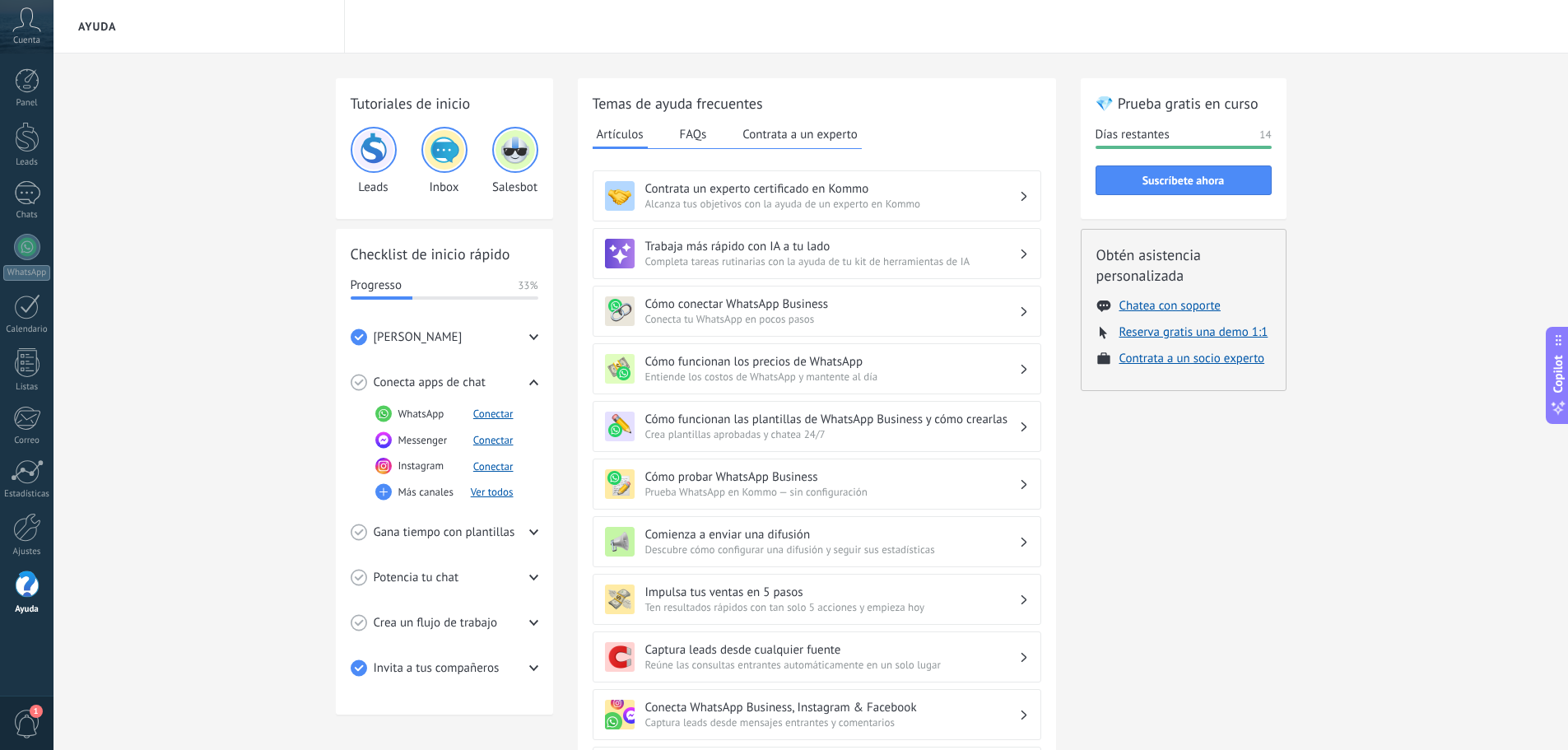
click at [513, 293] on div "Progresso 33%" at bounding box center [445, 286] width 188 height 17
click at [438, 341] on span "[PERSON_NAME]" at bounding box center [418, 337] width 89 height 17
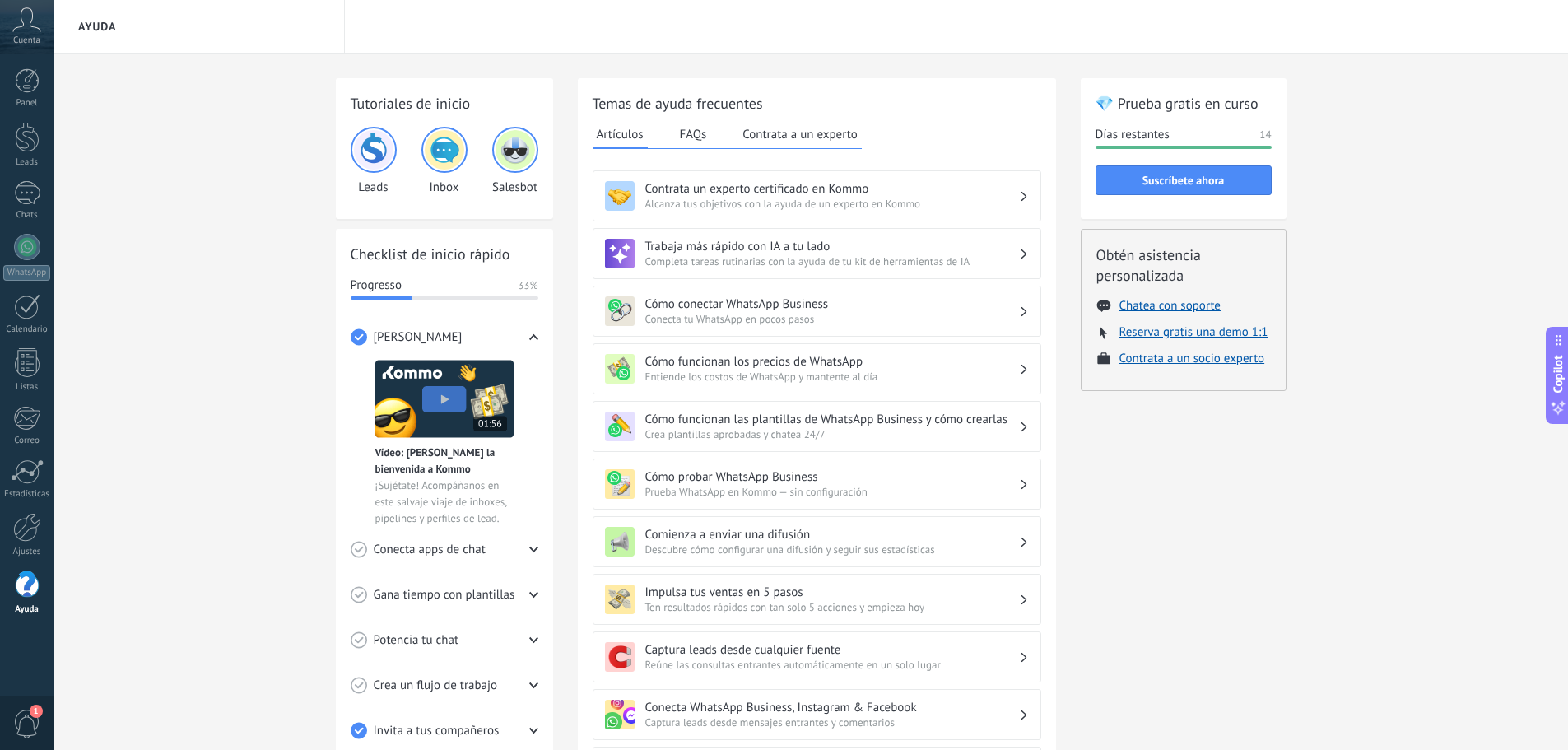
click at [397, 407] on img at bounding box center [444, 398] width 138 height 78
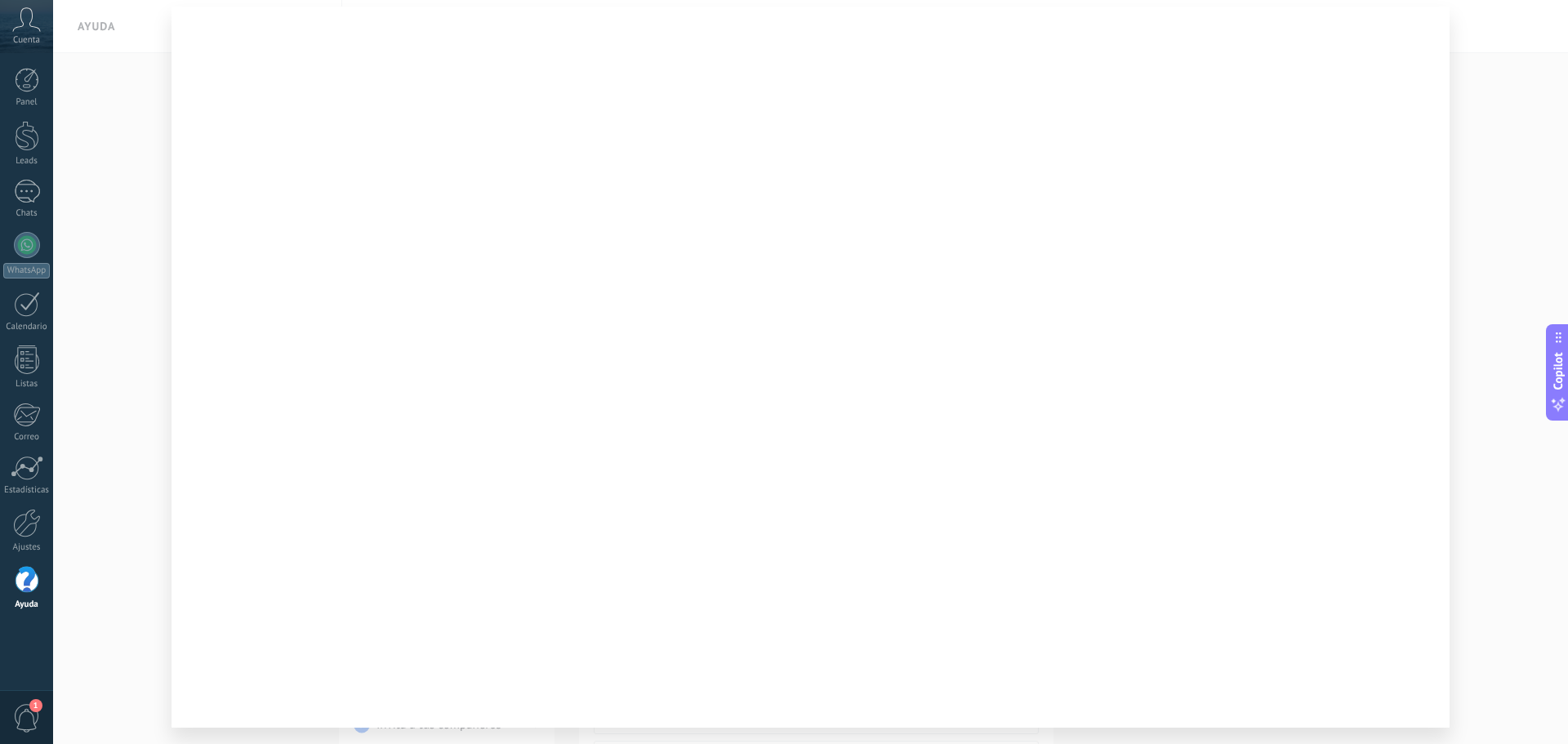
scroll to position [83, 0]
